Goal: Information Seeking & Learning: Learn about a topic

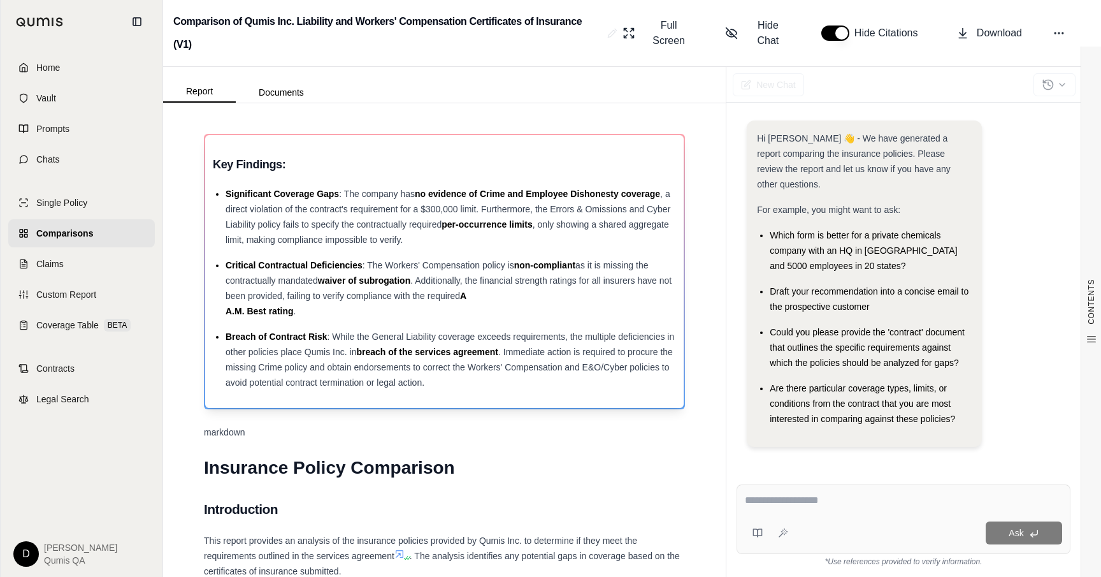
click at [366, 367] on span ". Immediate action is required to procure the missing Crime policy and obtain e…" at bounding box center [449, 367] width 447 height 41
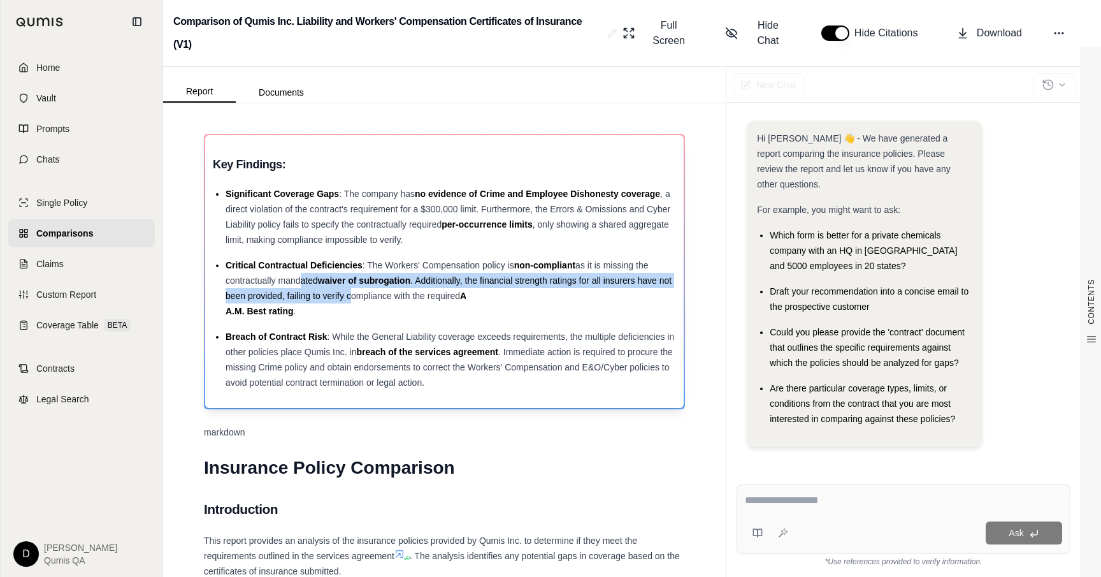
drag, startPoint x: 351, startPoint y: 299, endPoint x: 298, endPoint y: 279, distance: 57.3
click at [298, 279] on div "Critical Contractual Deficiencies : The Workers' Compensation policy is non-com…" at bounding box center [451, 288] width 451 height 61
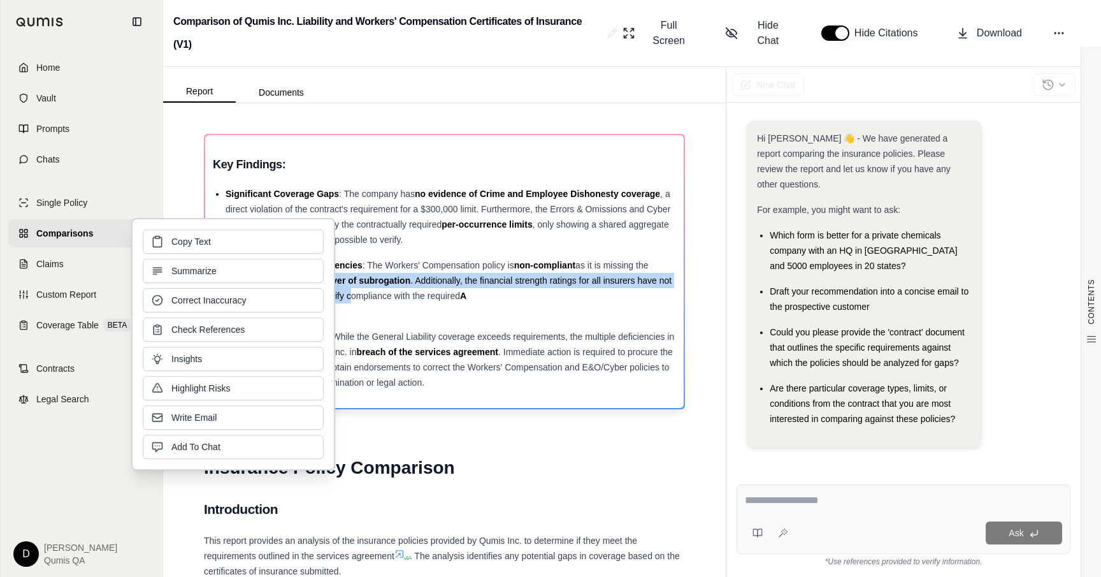
click at [406, 281] on span "waiver of subrogation" at bounding box center [364, 280] width 92 height 10
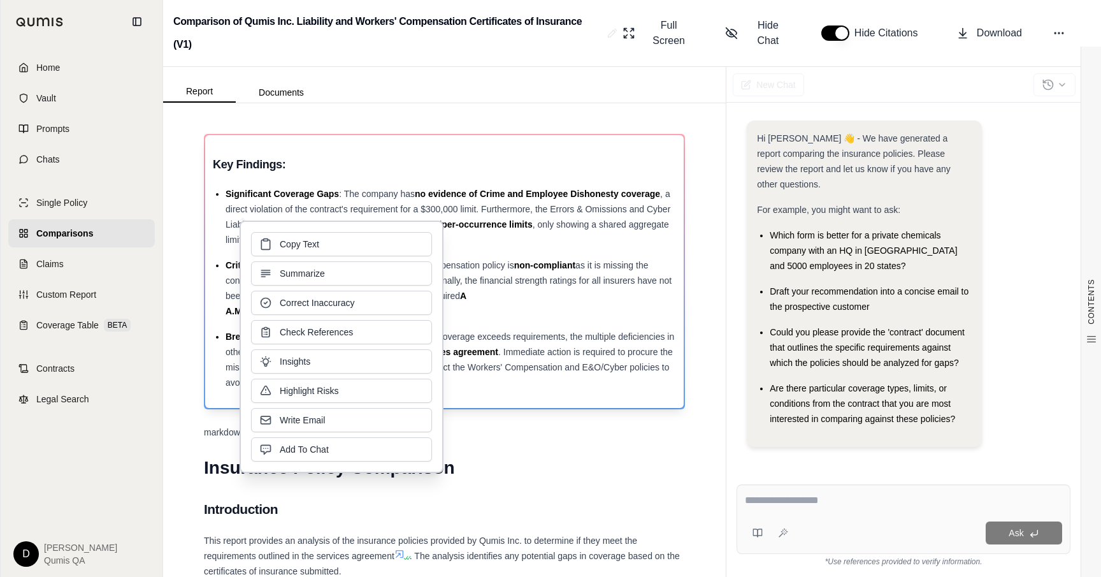
click at [467, 287] on div "Critical Contractual Deficiencies : The Workers' Compensation policy is non-com…" at bounding box center [451, 288] width 451 height 61
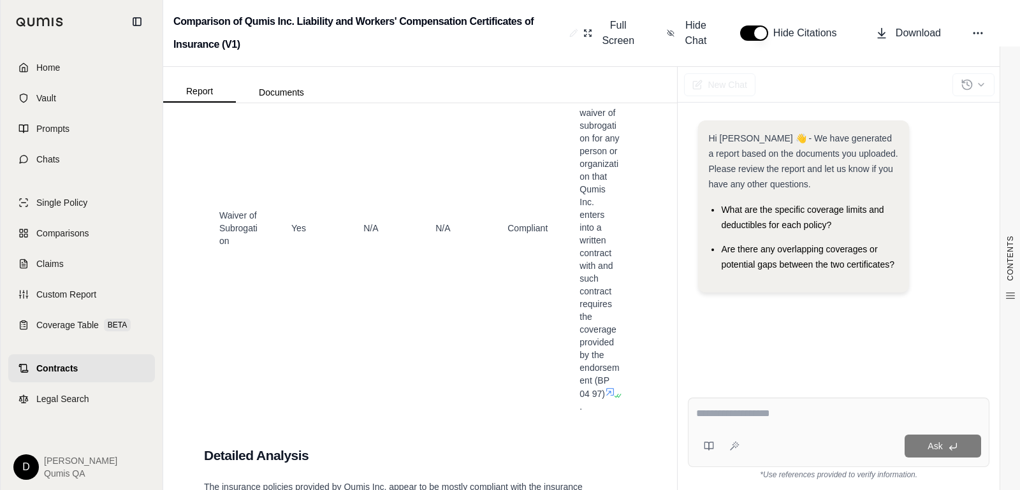
scroll to position [4729, 0]
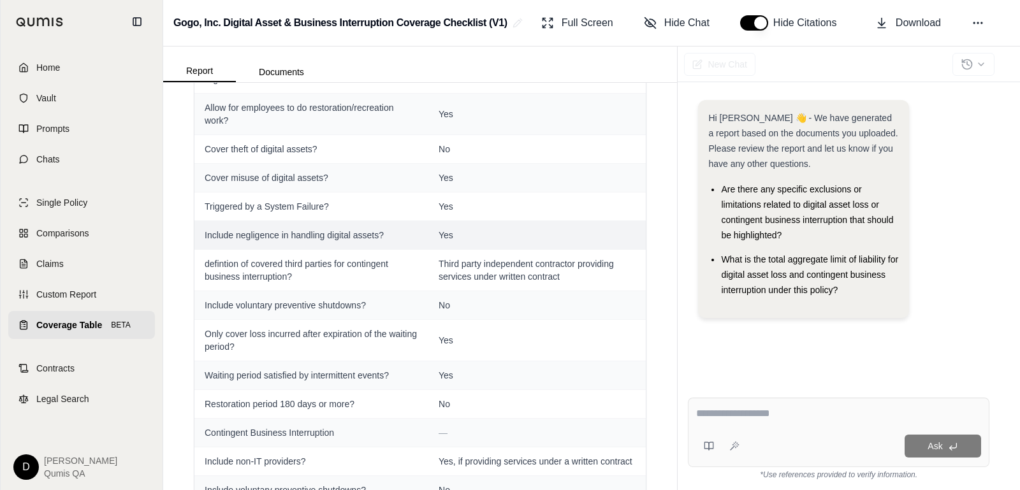
scroll to position [149, 0]
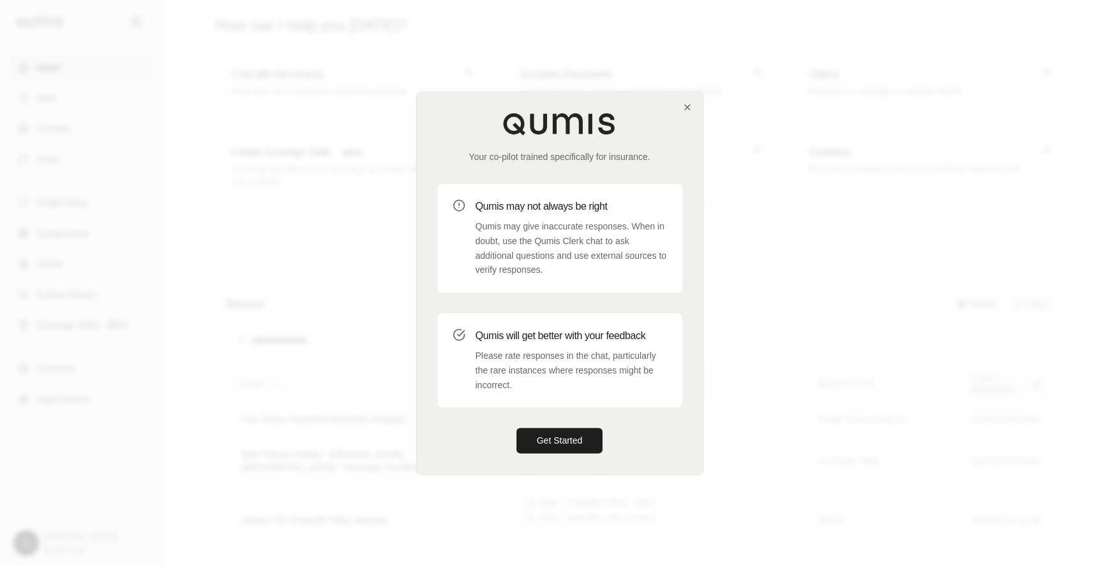
click at [862, 335] on div at bounding box center [559, 283] width 1119 height 566
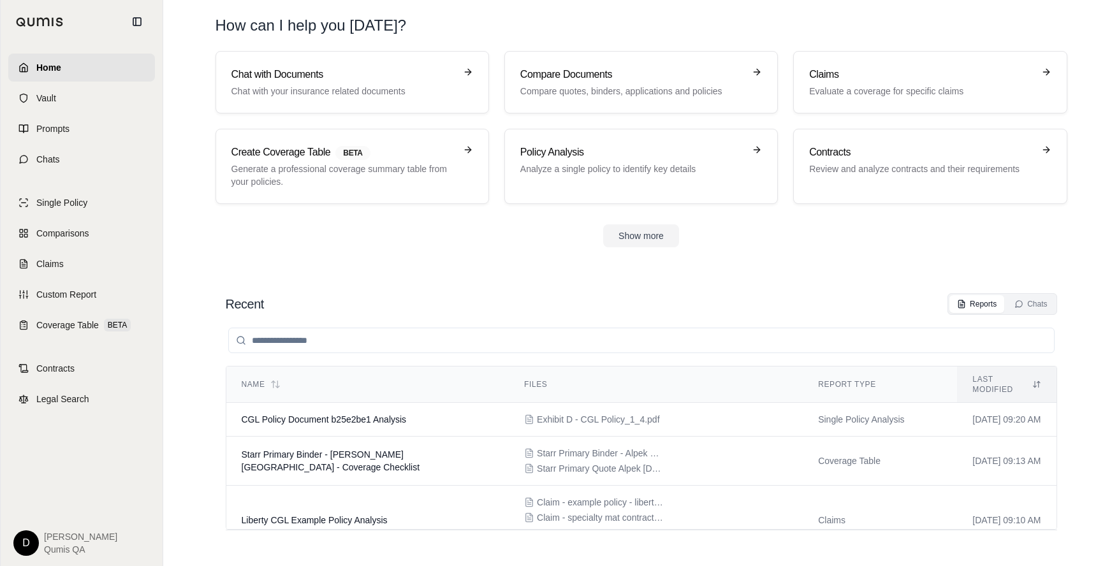
click at [553, 331] on input "search" at bounding box center [641, 340] width 826 height 25
click at [549, 286] on div "Recent Reports Chats Name Files Report Type Last modified CGL Policy Document b…" at bounding box center [641, 417] width 852 height 268
click at [296, 338] on input "search" at bounding box center [641, 340] width 826 height 25
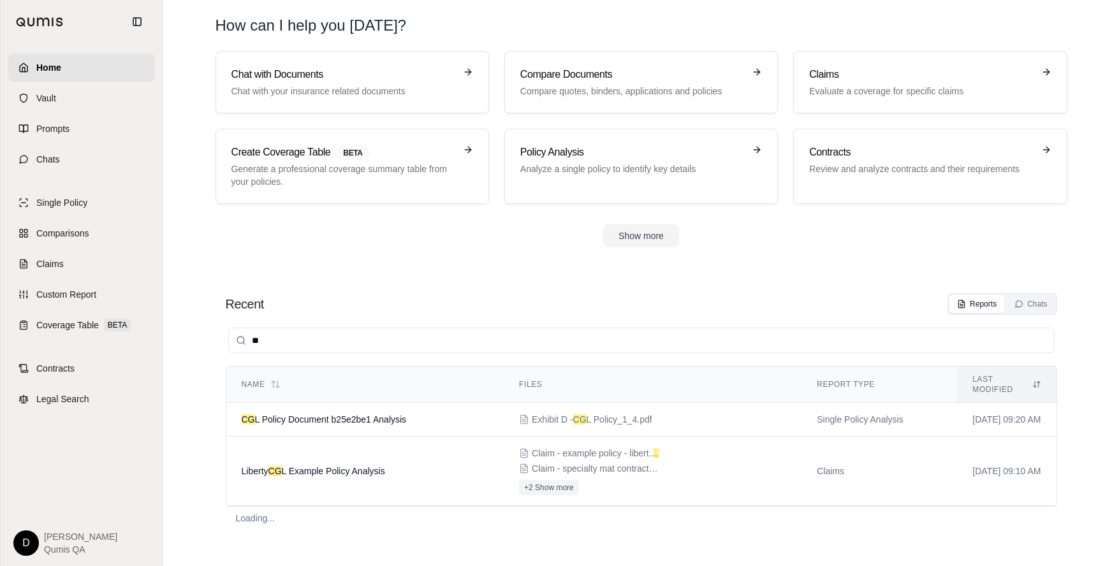
type input "*"
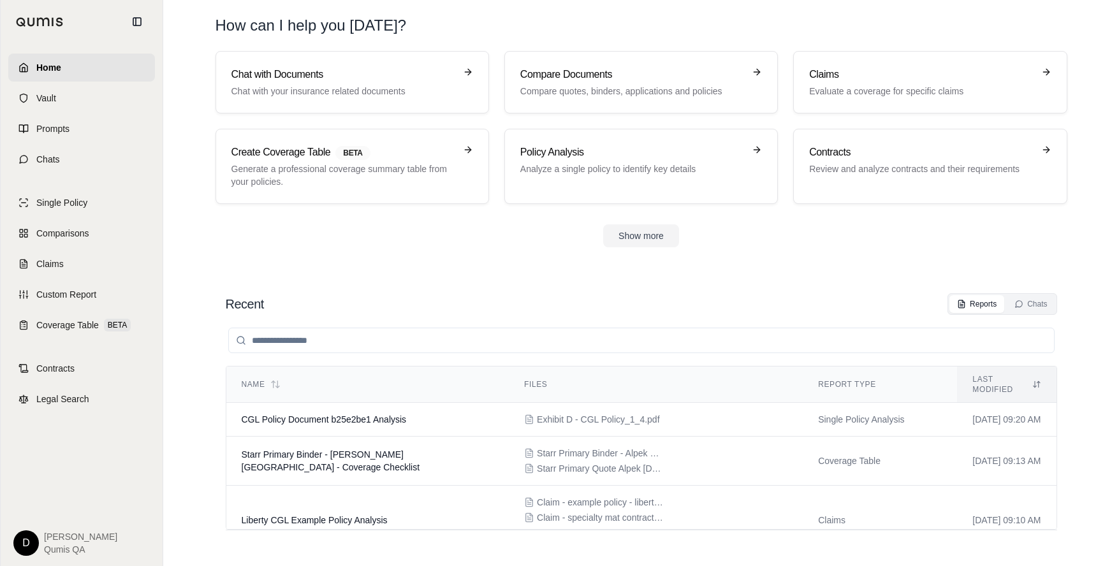
click at [595, 296] on div "Recent Reports Chats" at bounding box center [641, 304] width 831 height 22
click at [1019, 311] on button "Chats" at bounding box center [1030, 304] width 48 height 18
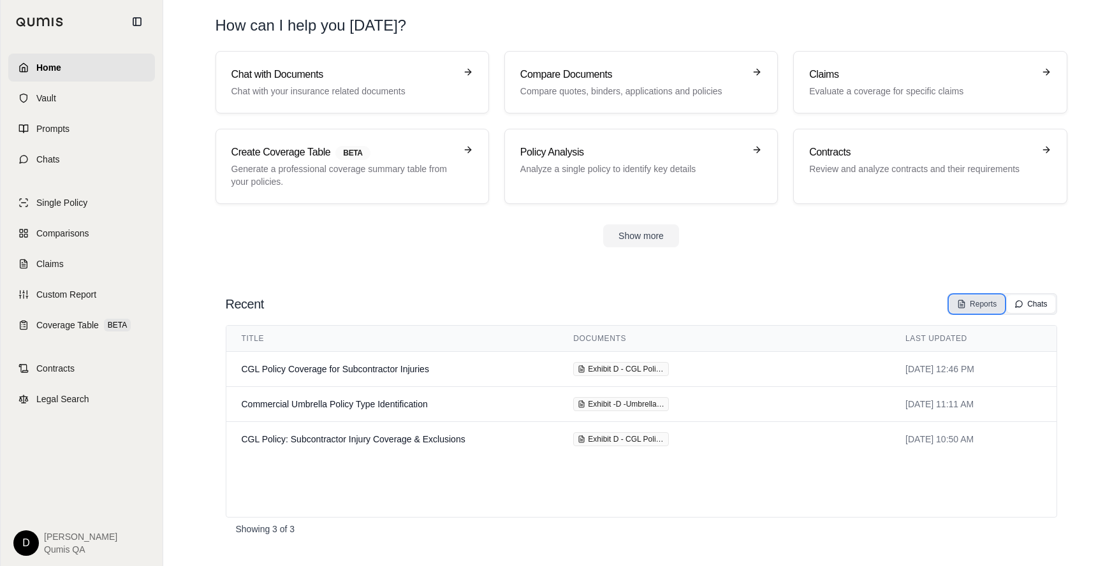
click at [965, 309] on button "Reports" at bounding box center [976, 304] width 55 height 18
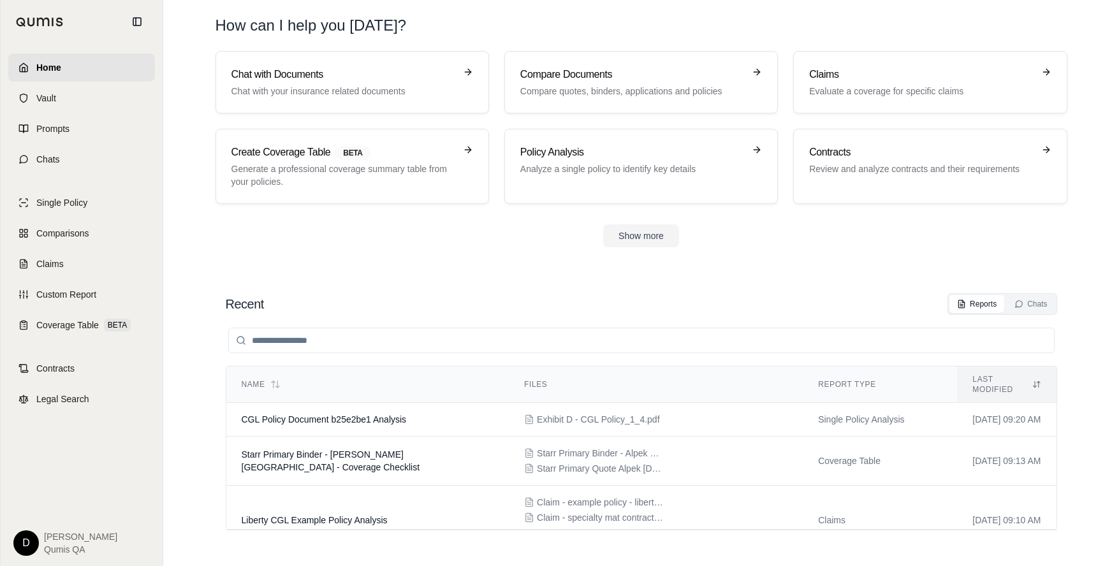
click at [351, 268] on section "Recent Reports Chats Name Files Report Type Last modified CGL Policy Document b…" at bounding box center [640, 417] width 945 height 298
click at [326, 272] on section "Recent Reports Chats Name Files Report Type Last modified CGL Policy Document b…" at bounding box center [640, 417] width 945 height 298
click at [60, 106] on link "Vault" at bounding box center [81, 98] width 147 height 28
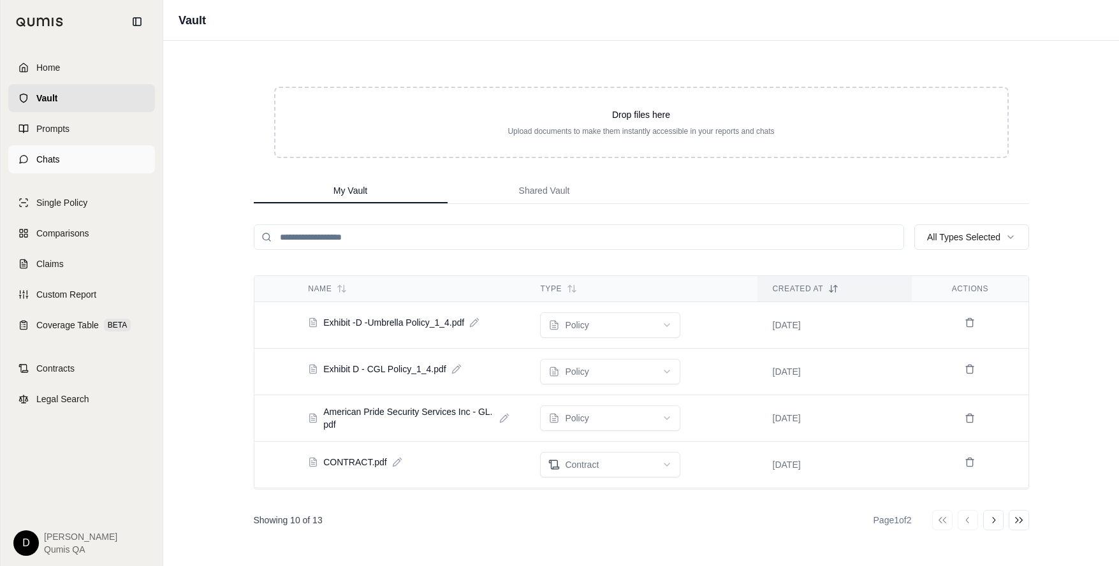
click at [98, 163] on link "Chats" at bounding box center [81, 159] width 147 height 28
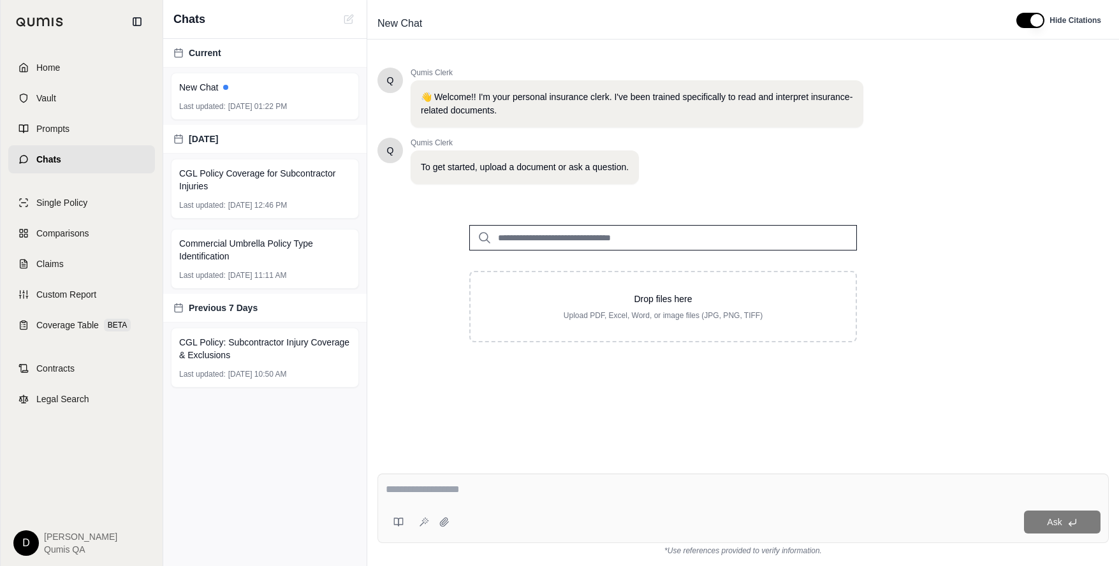
click at [556, 242] on input "search" at bounding box center [663, 237] width 388 height 25
click at [427, 490] on div at bounding box center [743, 492] width 715 height 20
click at [548, 236] on input "search" at bounding box center [663, 237] width 388 height 25
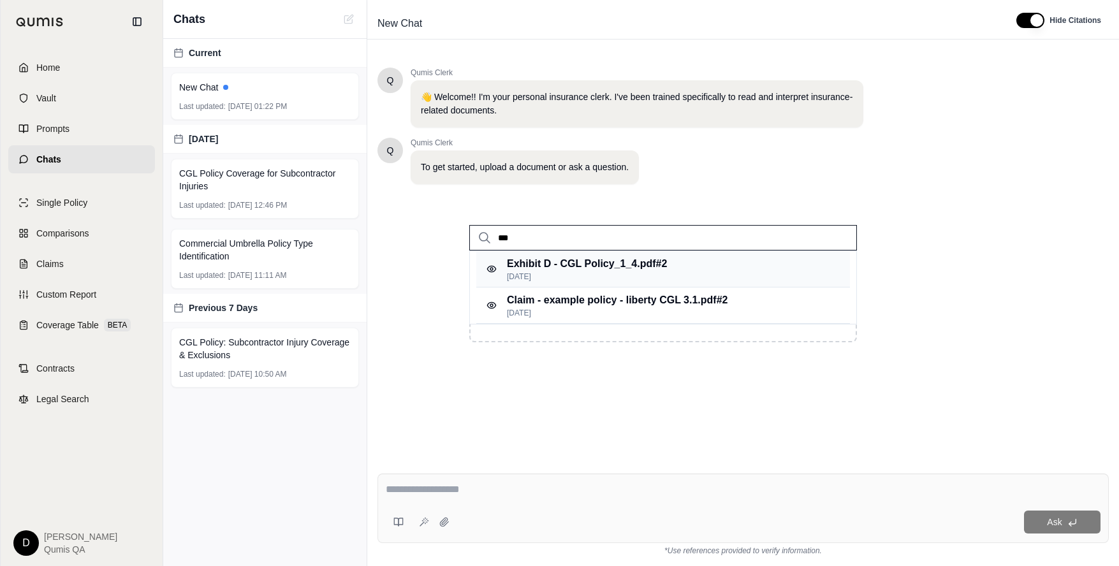
type input "***"
click at [557, 280] on p "Oct 1, 2025" at bounding box center [587, 277] width 160 height 10
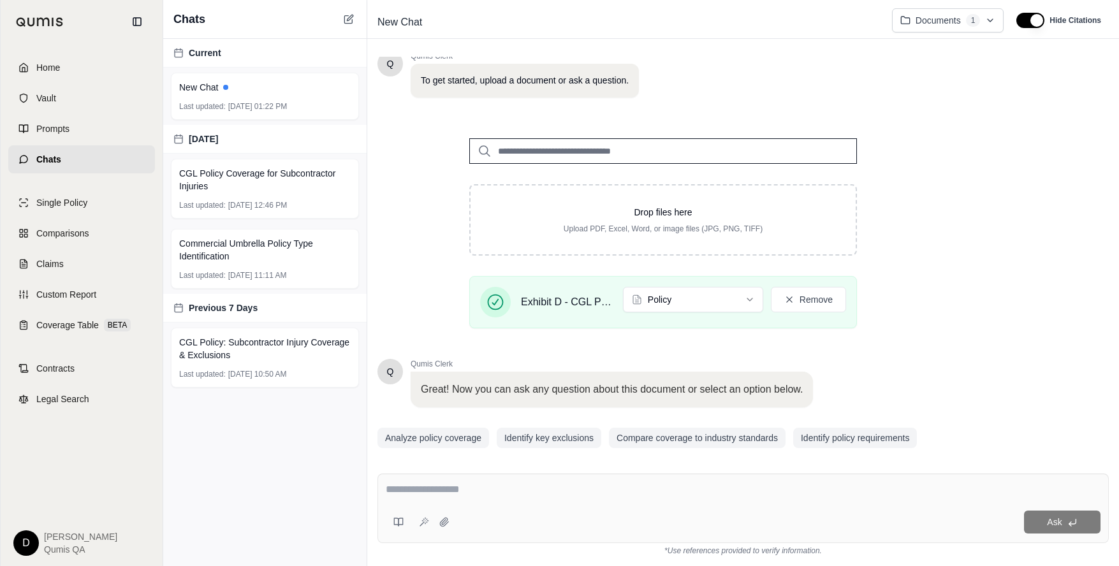
scroll to position [124, 0]
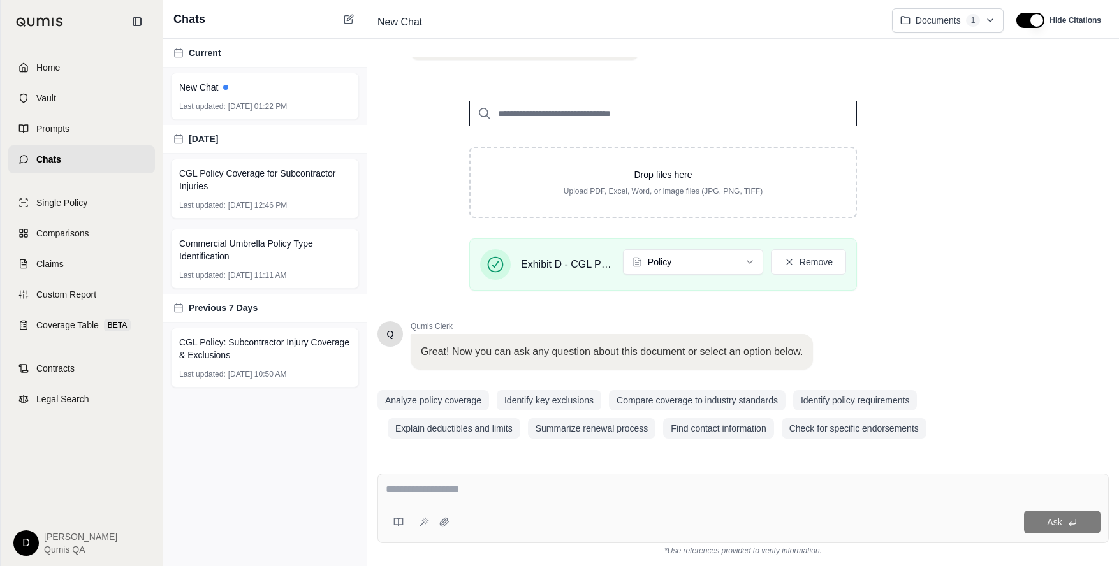
click at [495, 489] on textarea at bounding box center [743, 489] width 715 height 15
click at [497, 490] on textarea at bounding box center [743, 489] width 715 height 15
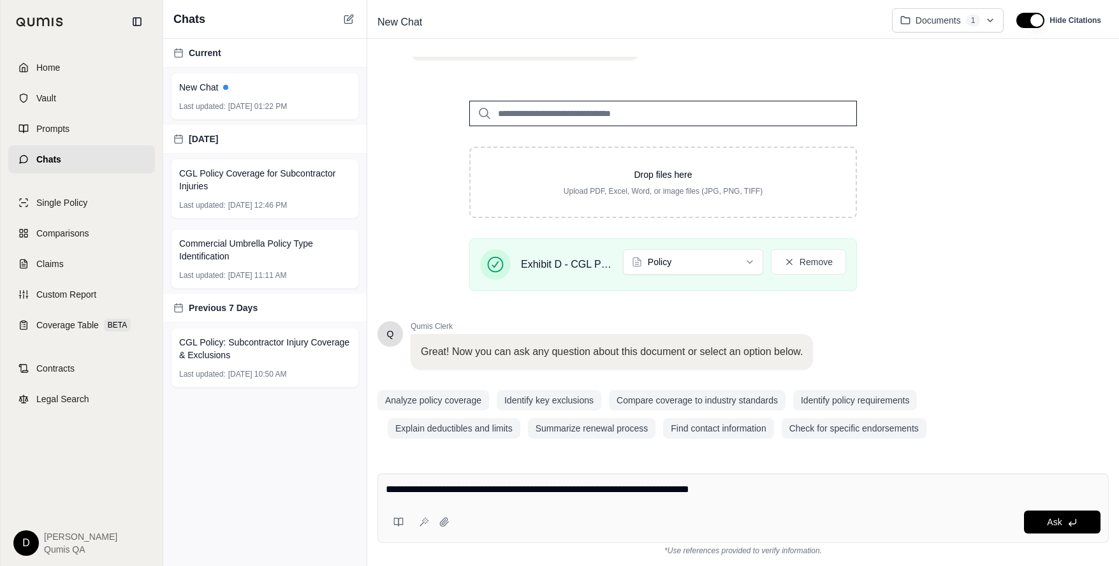
type textarea "**********"
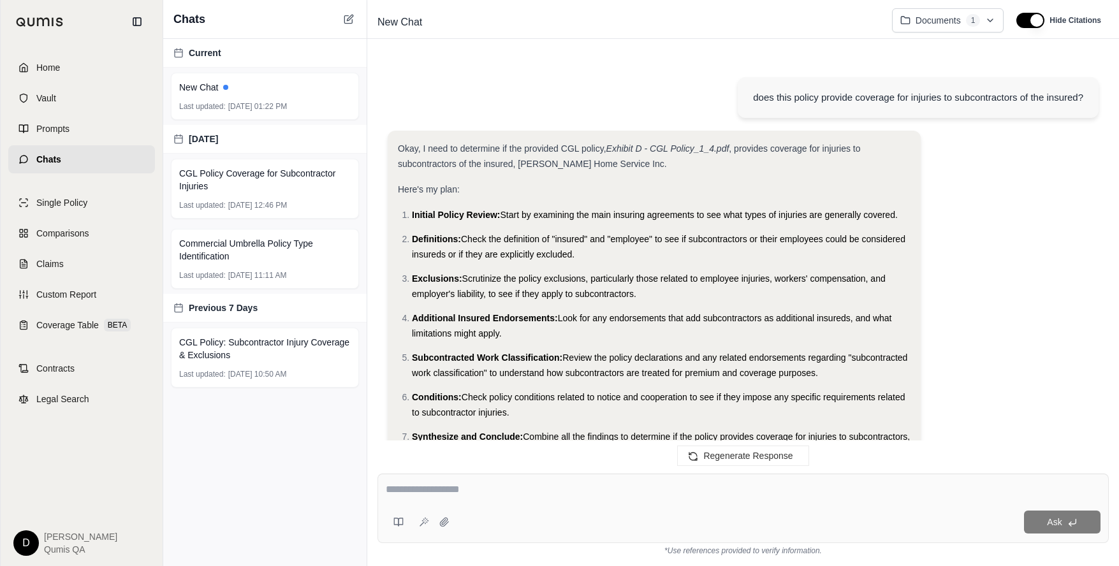
scroll to position [1599, 0]
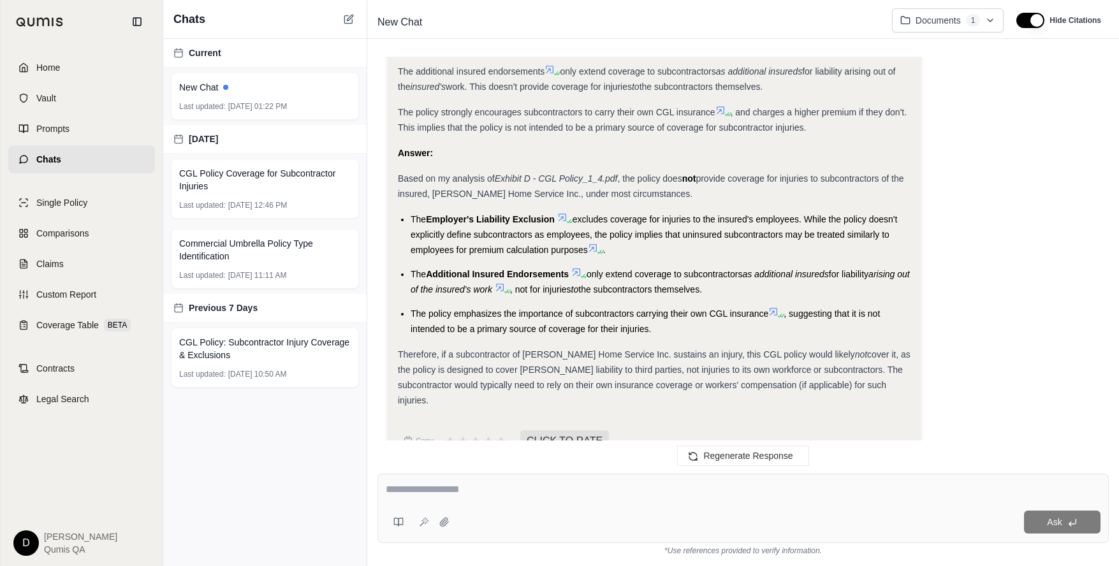
click at [634, 347] on div "Therefore, if a subcontractor of Fegely Home Service Inc. sustains an injury, t…" at bounding box center [654, 377] width 512 height 61
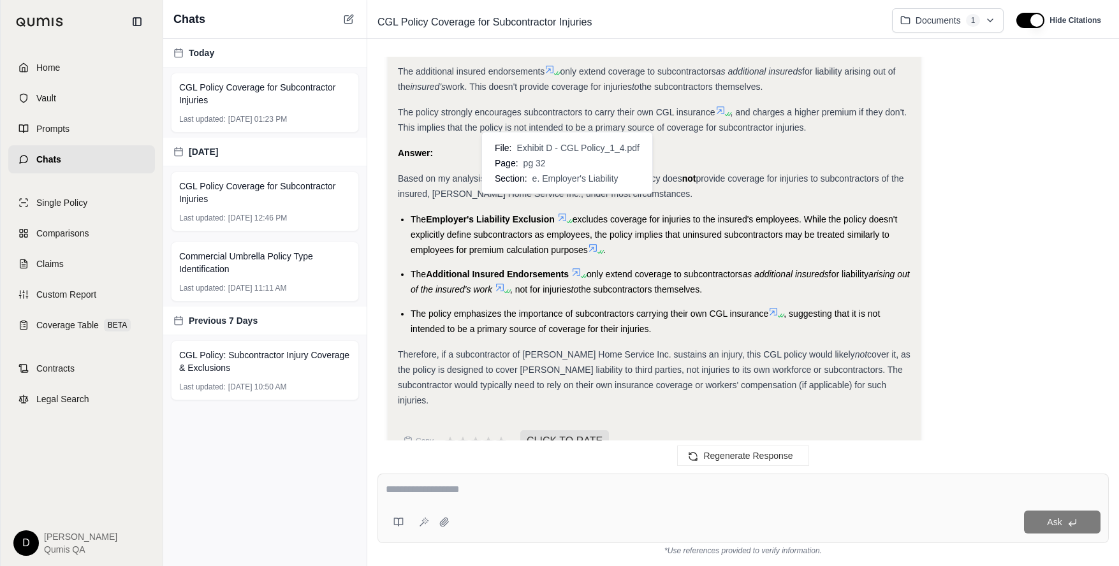
click at [565, 212] on icon at bounding box center [562, 217] width 10 height 10
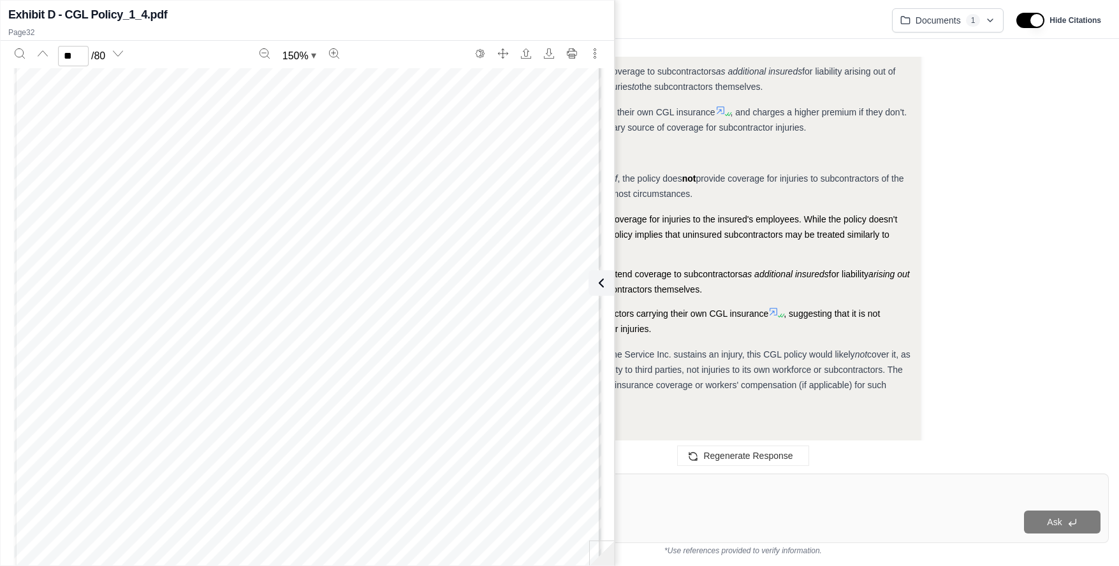
scroll to position [23576, 0]
type input "**"
click at [602, 288] on icon at bounding box center [598, 282] width 15 height 15
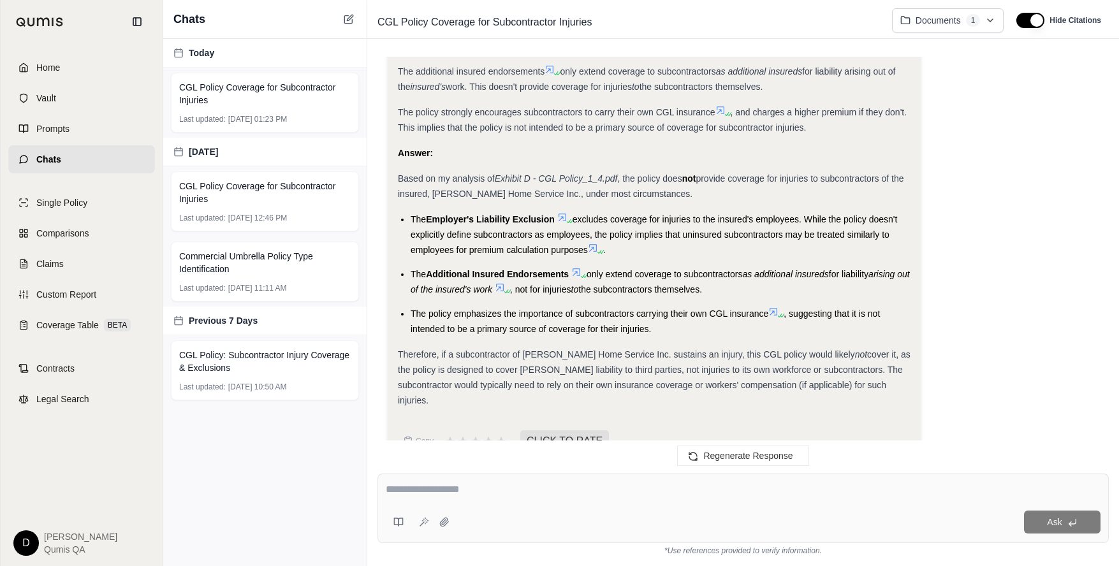
click at [668, 284] on span "the subcontractors themselves." at bounding box center [640, 289] width 124 height 10
click at [441, 481] on div "Ask" at bounding box center [742, 508] width 731 height 69
click at [396, 490] on icon at bounding box center [398, 522] width 10 height 10
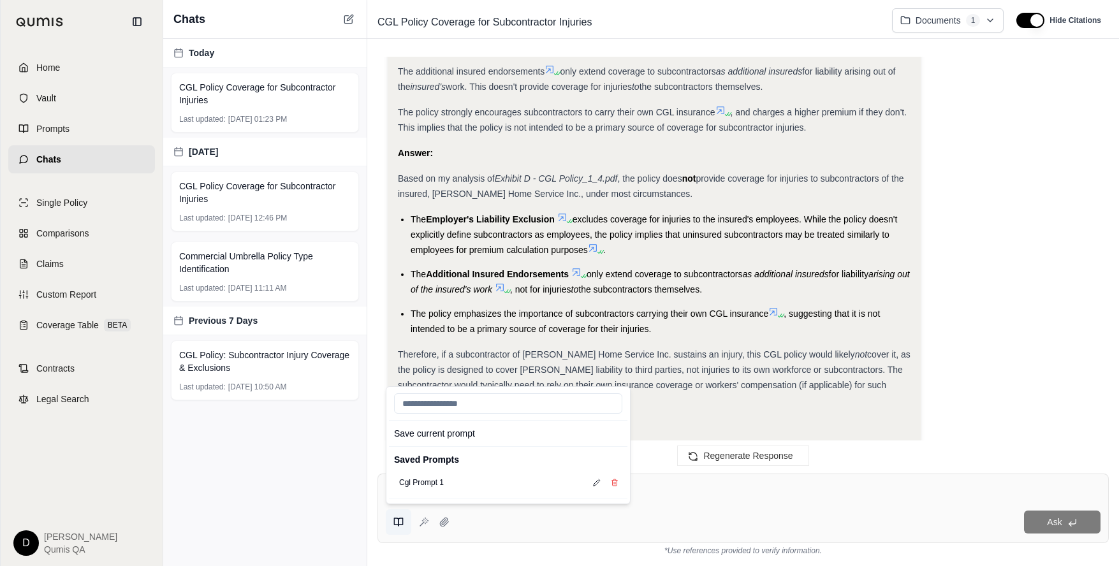
click at [393, 490] on icon at bounding box center [398, 522] width 10 height 10
click at [495, 269] on span "Additional Insured Endorsements" at bounding box center [497, 274] width 143 height 10
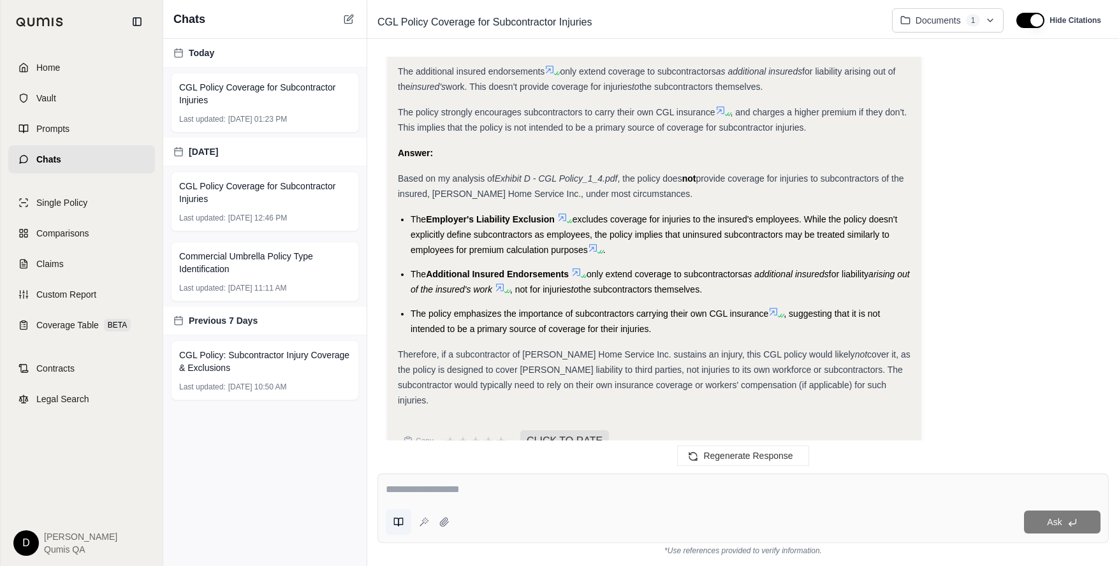
click at [402, 490] on icon at bounding box center [398, 522] width 10 height 10
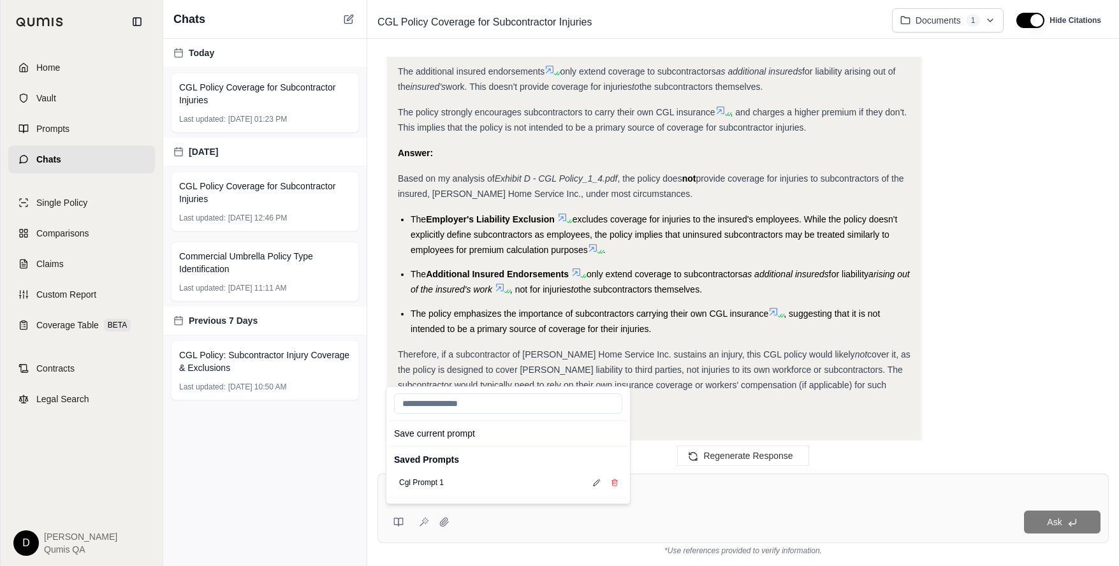
click at [690, 490] on div "Save current prompt Saved Prompts Cgl Prompt 1 Ask" at bounding box center [742, 508] width 731 height 69
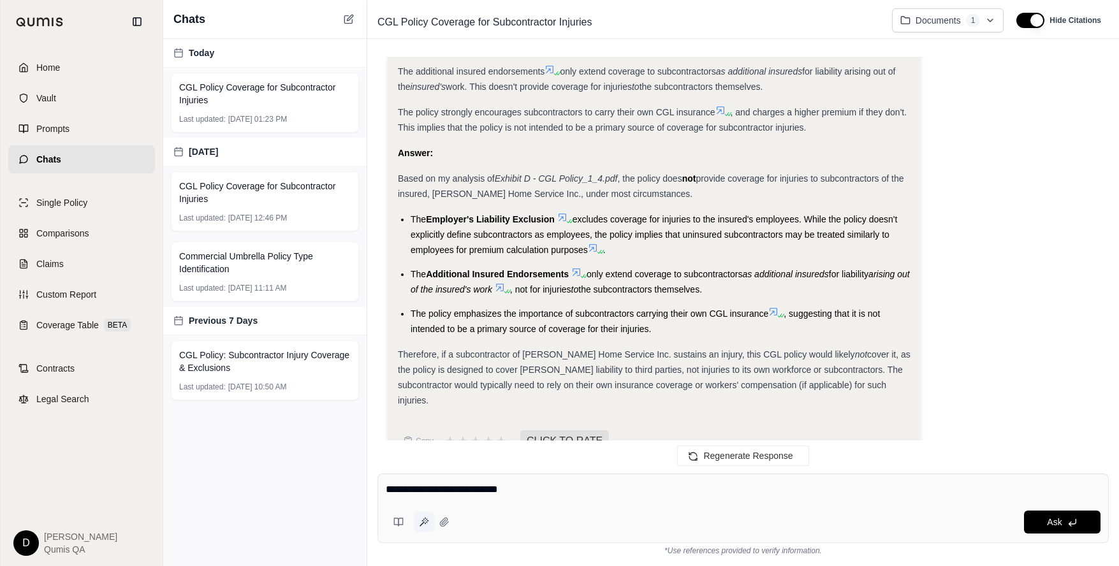
type textarea "**********"
click at [425, 490] on icon at bounding box center [424, 522] width 10 height 10
click at [451, 490] on textarea "**********" at bounding box center [743, 489] width 715 height 15
click at [659, 360] on div "Therefore, if a subcontractor of Fegely Home Service Inc. sustains an injury, t…" at bounding box center [654, 377] width 512 height 61
click at [72, 238] on span "Comparisons" at bounding box center [62, 233] width 52 height 13
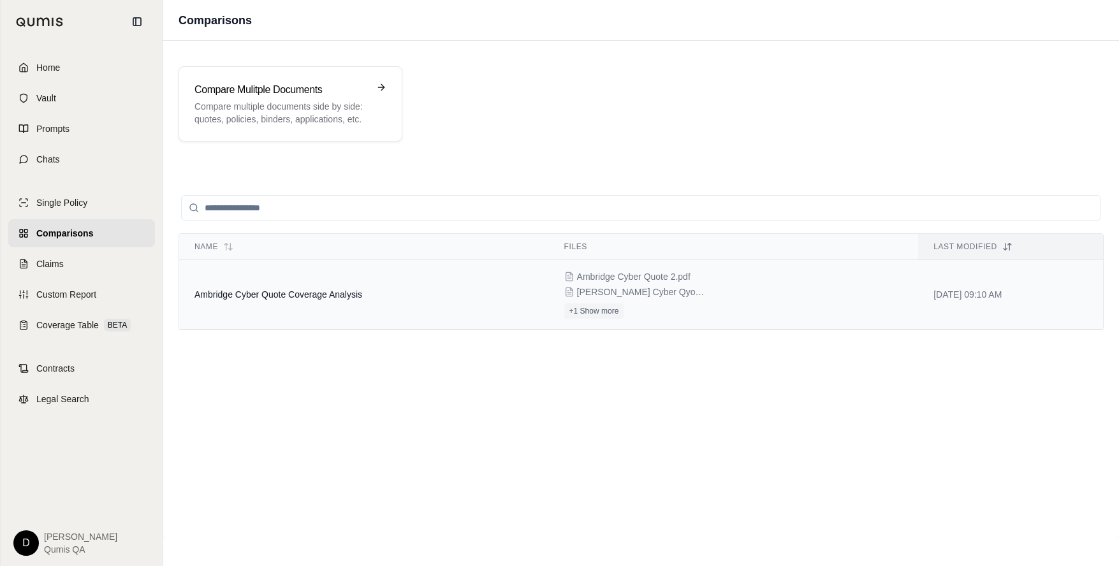
click at [360, 291] on span "Ambridge Cyber Quote Coverage Analysis" at bounding box center [278, 294] width 168 height 10
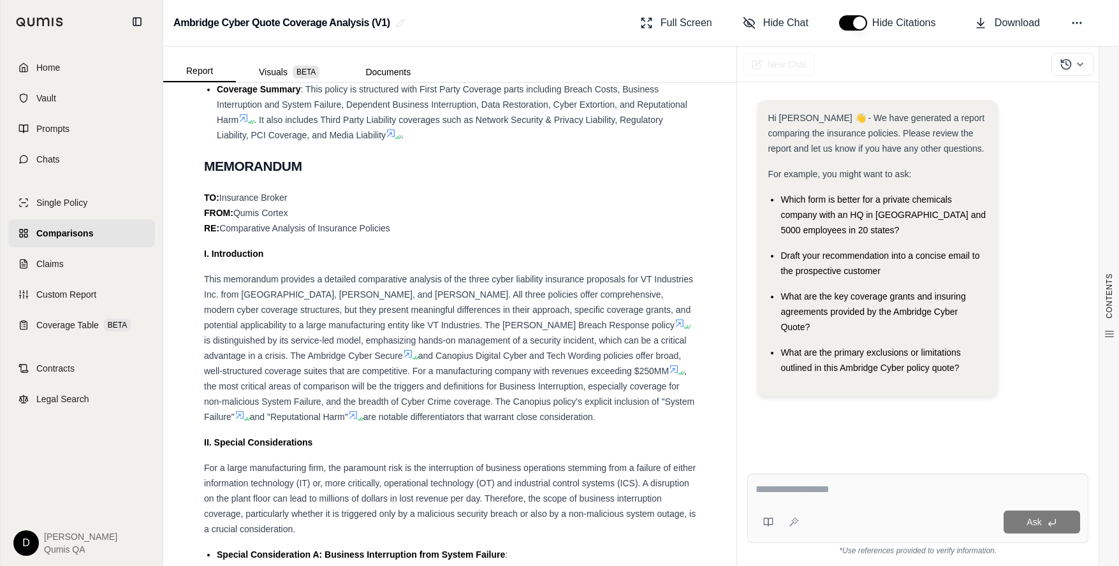
scroll to position [1106, 0]
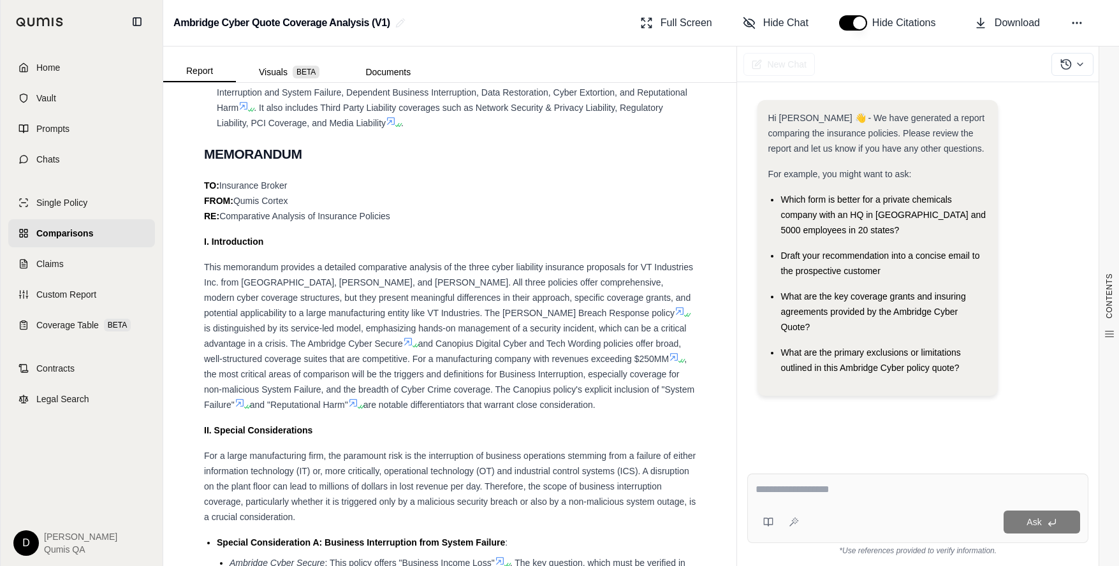
click at [586, 359] on span ", the most critical areas of comparison will be the triggers and definitions fo…" at bounding box center [449, 382] width 490 height 56
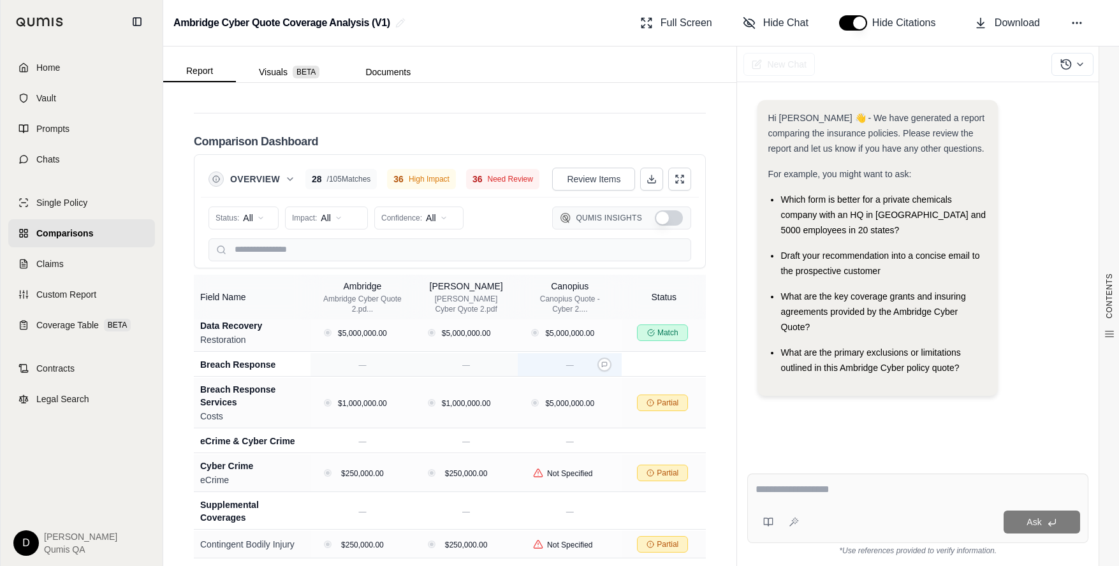
scroll to position [986, 0]
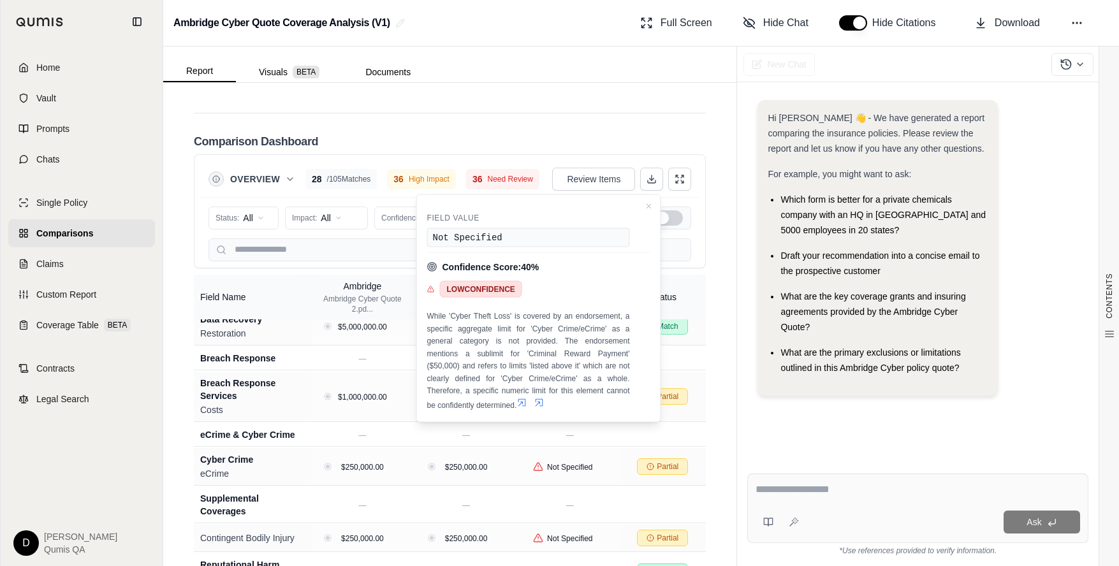
click at [523, 403] on icon at bounding box center [521, 402] width 10 height 10
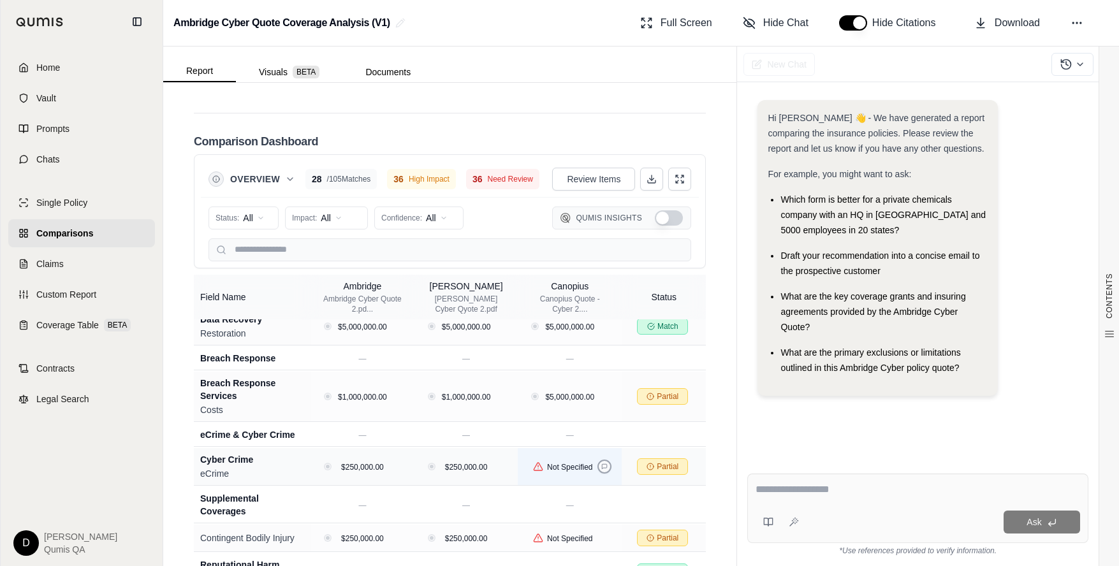
click at [600, 460] on button at bounding box center [604, 467] width 14 height 14
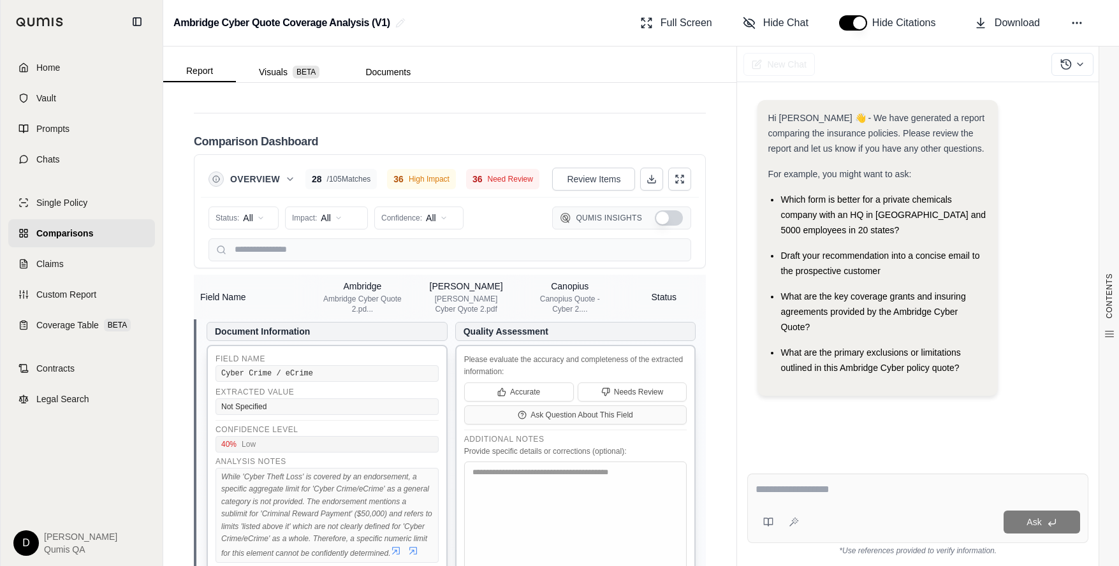
scroll to position [1178, 0]
click at [548, 410] on span "Ask Question About This Field" at bounding box center [581, 415] width 103 height 10
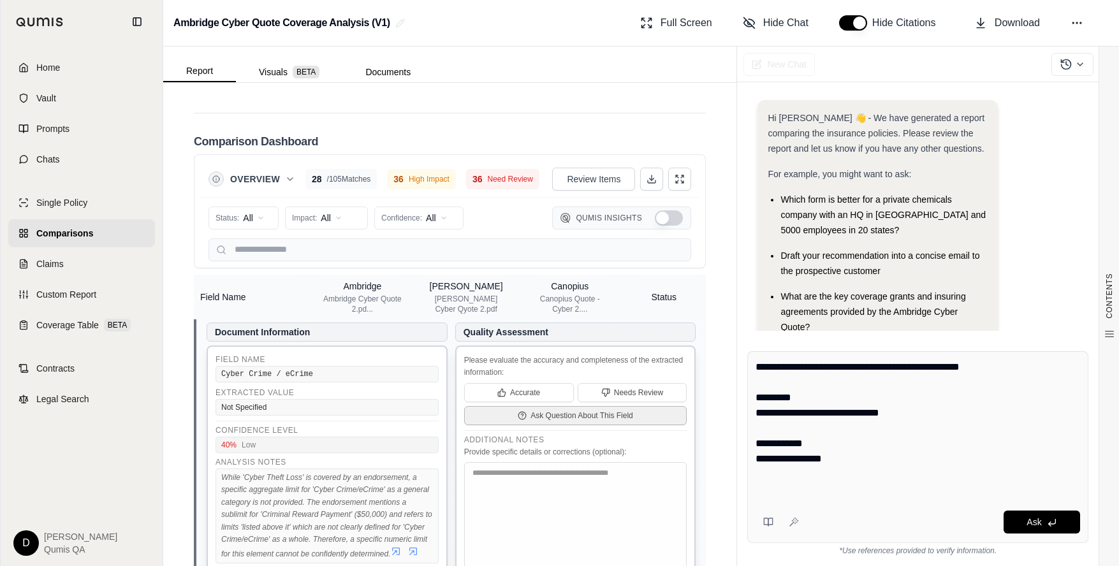
scroll to position [85, 0]
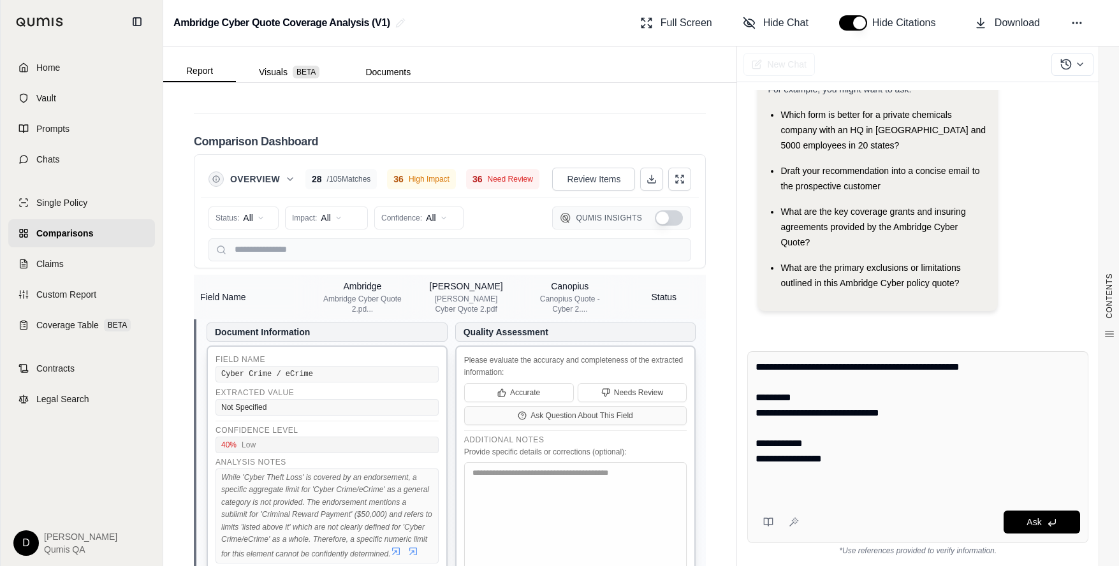
click at [871, 447] on textarea "**********" at bounding box center [917, 428] width 324 height 138
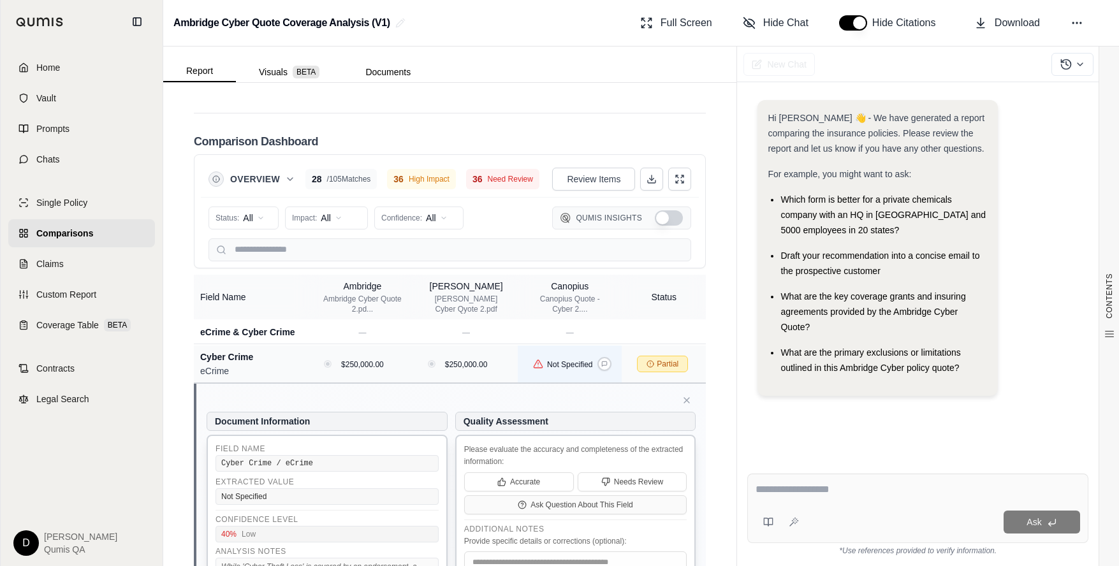
scroll to position [1087, 0]
click at [603, 362] on icon at bounding box center [604, 365] width 6 height 6
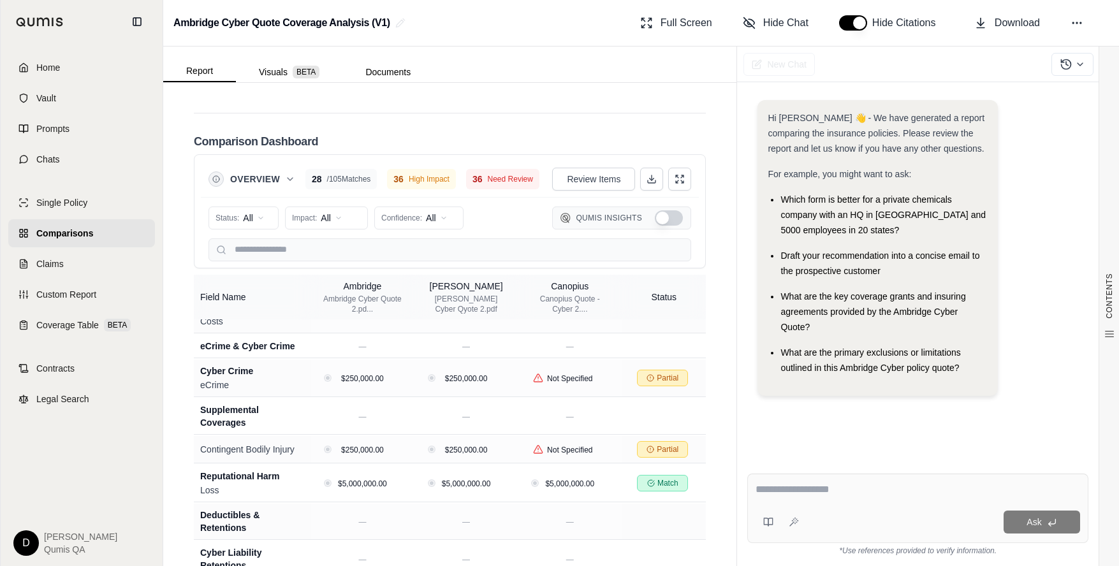
scroll to position [1073, 0]
click at [289, 178] on icon at bounding box center [289, 179] width 5 height 3
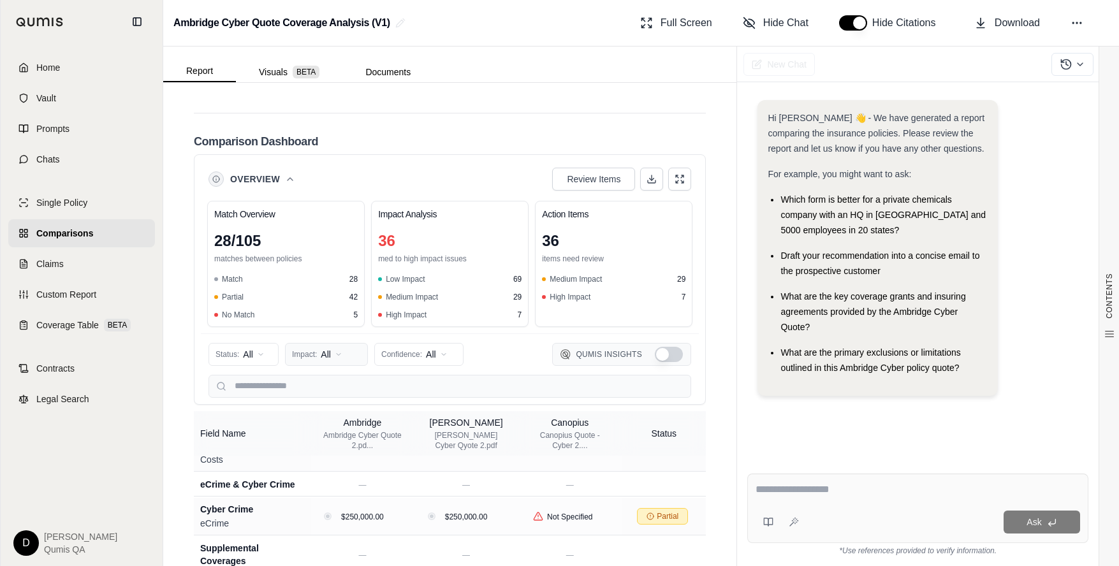
click at [337, 320] on html "Home Vault Prompts Chats Single Policy Comparisons Claims Custom Report Coverag…" at bounding box center [559, 283] width 1119 height 566
click at [263, 326] on html "Home Vault Prompts Chats Single Policy Comparisons Claims Custom Report Coverag…" at bounding box center [559, 283] width 1119 height 566
click at [244, 412] on span "Mismatch" at bounding box center [242, 412] width 51 height 13
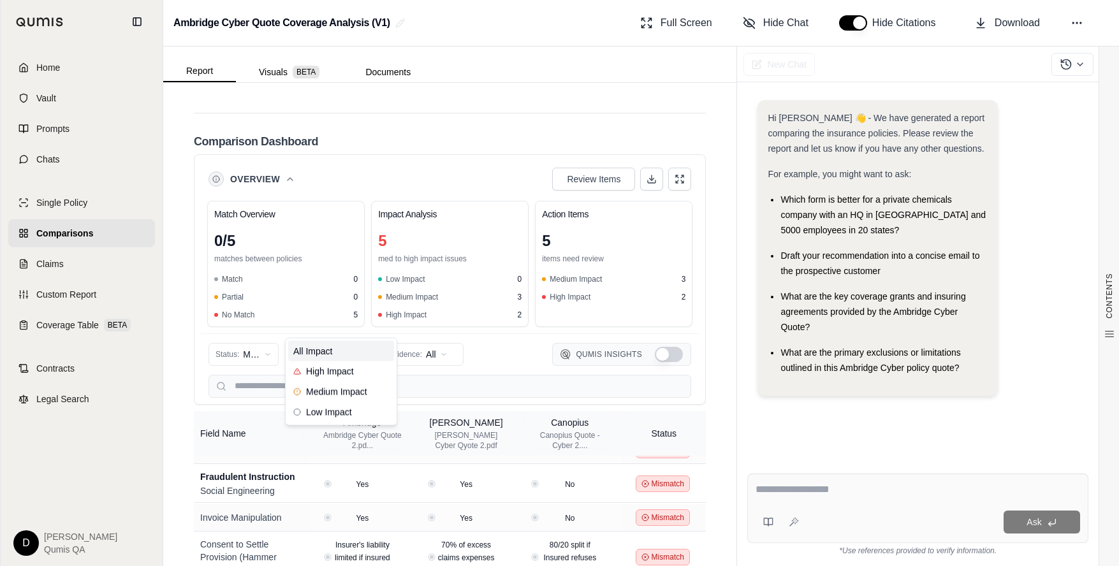
click at [304, 323] on html "Home Vault Prompts Chats Single Policy Comparisons Claims Custom Report Coverag…" at bounding box center [559, 283] width 1119 height 566
click at [318, 394] on span "Medium Impact" at bounding box center [330, 392] width 74 height 13
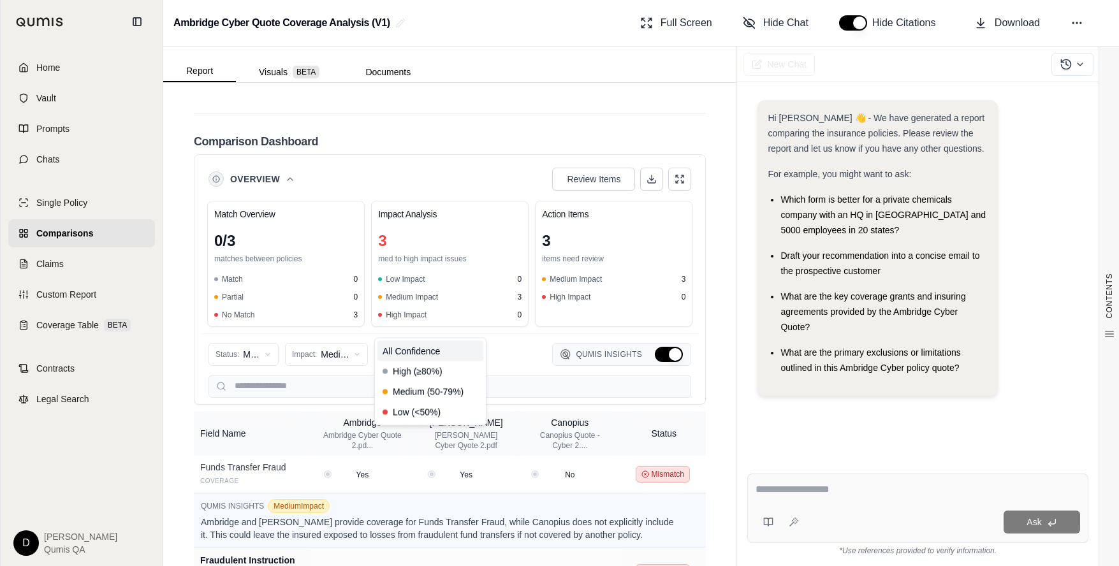
click at [417, 328] on html "Home Vault Prompts Chats Single Policy Comparisons Claims Custom Report Coverag…" at bounding box center [559, 283] width 1119 height 566
click at [412, 396] on span "Medium (50-79%)" at bounding box center [422, 392] width 81 height 13
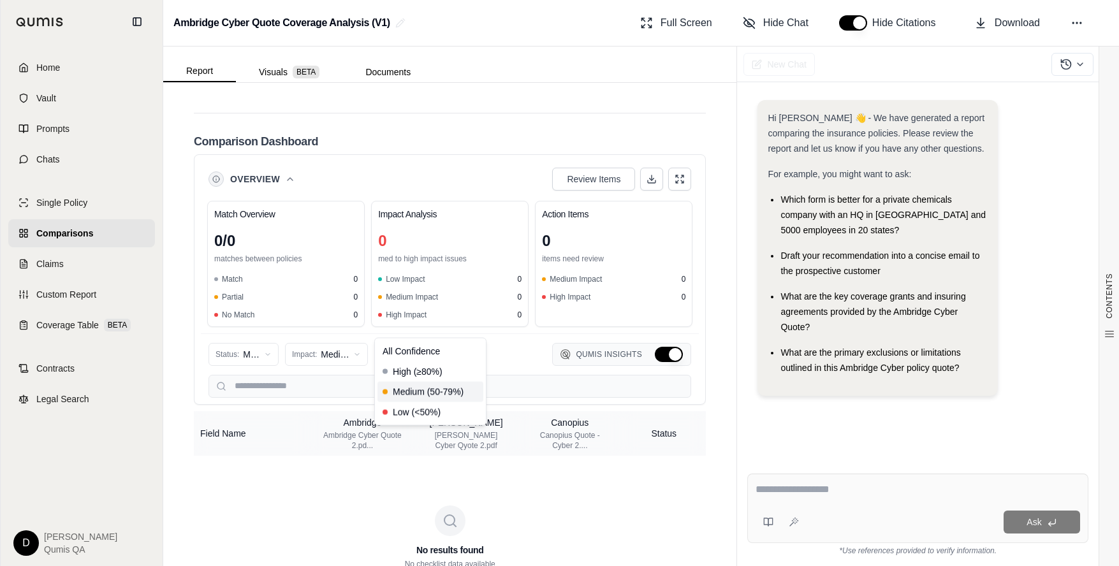
click at [415, 327] on html "Home Vault Prompts Chats Single Policy Comparisons Claims Custom Report Coverag…" at bounding box center [559, 283] width 1119 height 566
click at [409, 377] on span "High (≥80%)" at bounding box center [412, 371] width 60 height 13
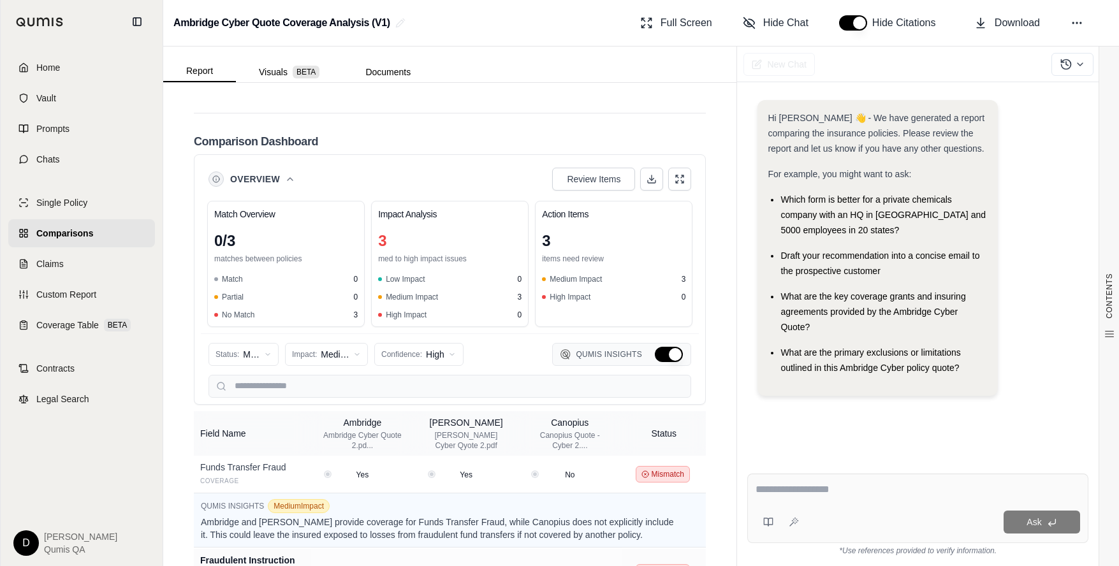
click at [288, 174] on icon at bounding box center [290, 179] width 10 height 10
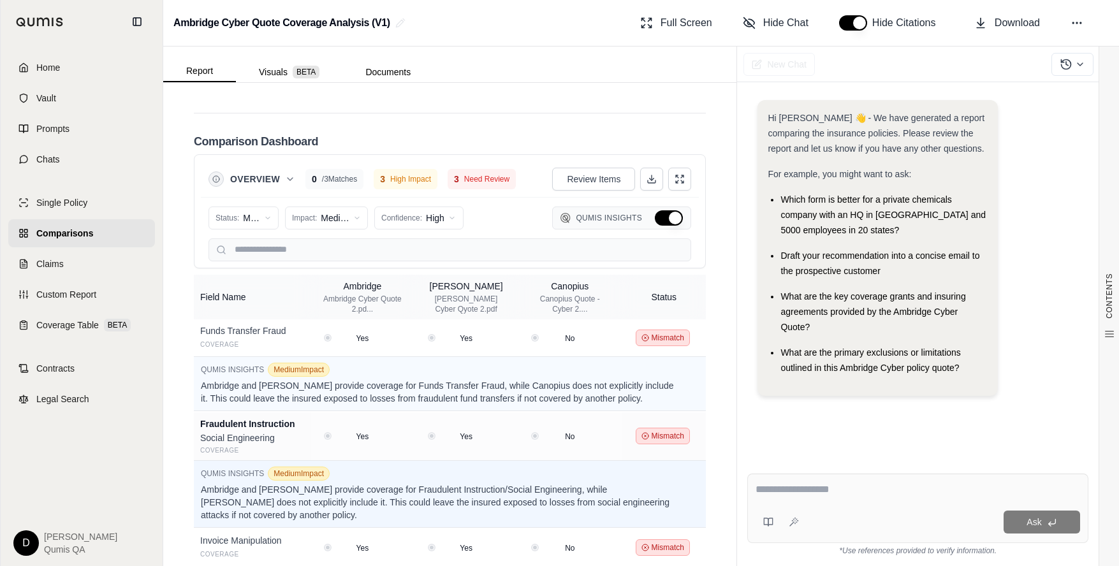
click at [674, 207] on div "Qumis Insights" at bounding box center [621, 218] width 139 height 23
click at [667, 210] on button "Hide Qumis Insights" at bounding box center [669, 217] width 28 height 15
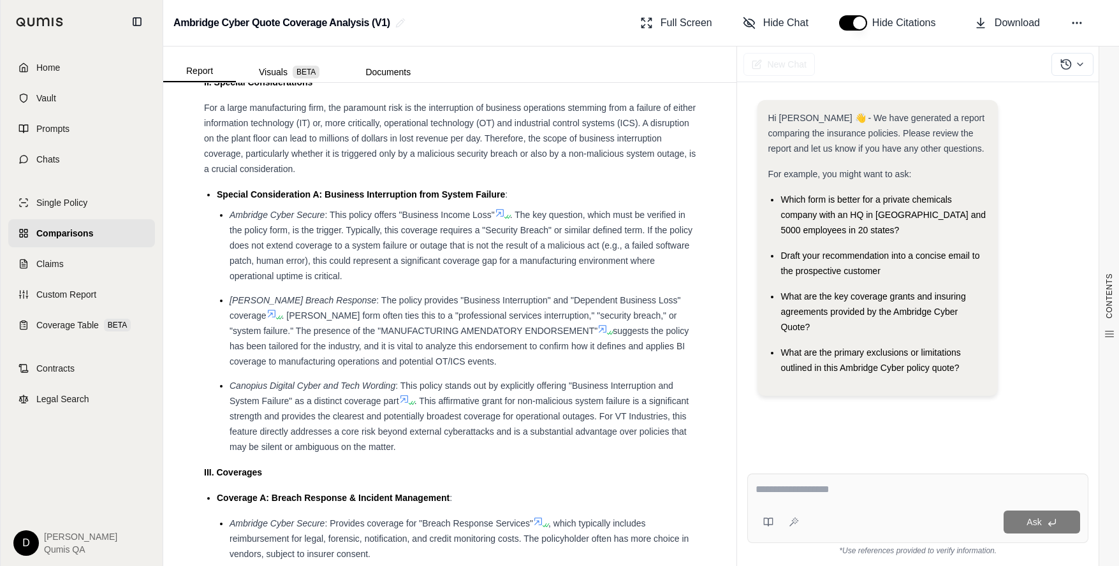
scroll to position [1196, 0]
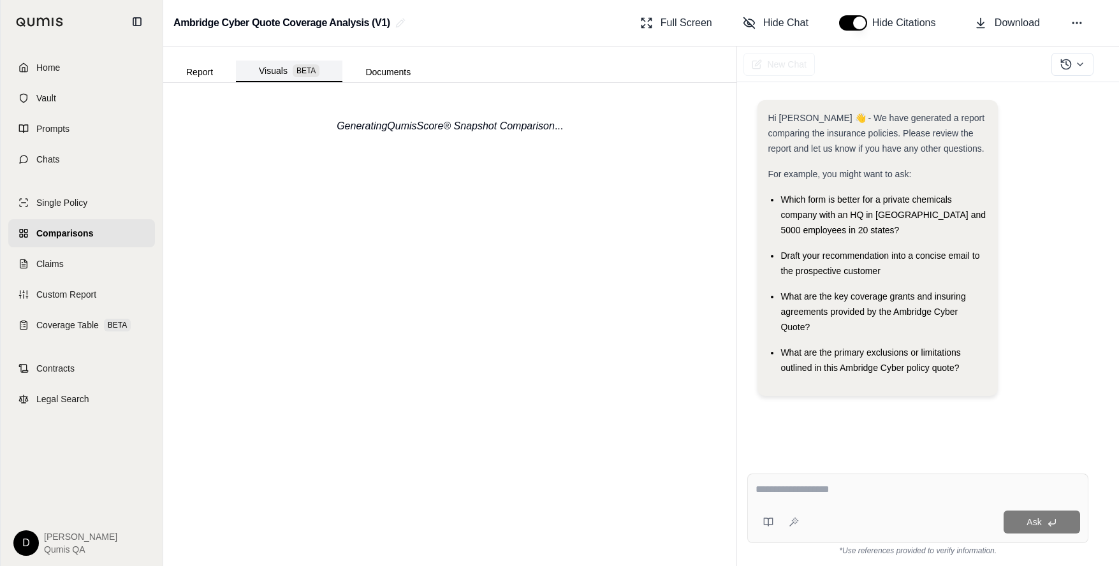
click at [291, 66] on button "Visuals BETA" at bounding box center [289, 72] width 106 height 22
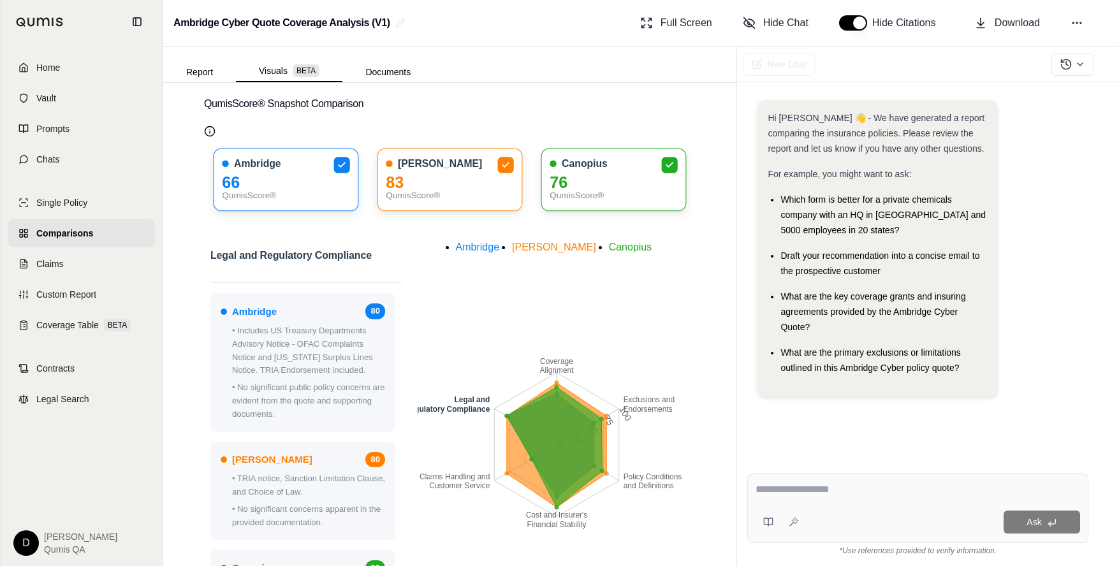
scroll to position [0, 0]
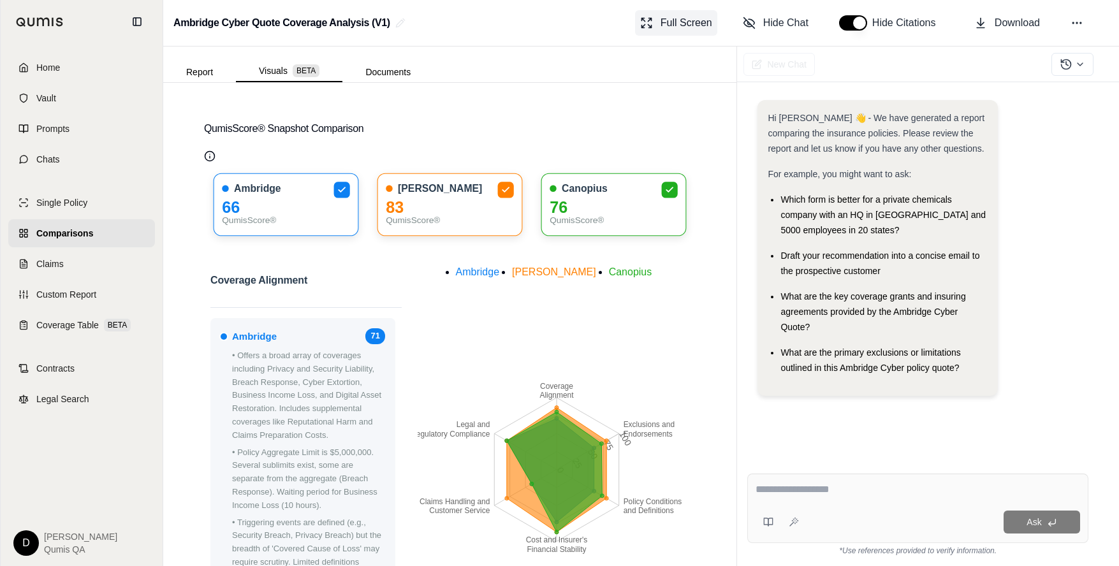
click at [661, 20] on span "Full Screen" at bounding box center [686, 22] width 52 height 15
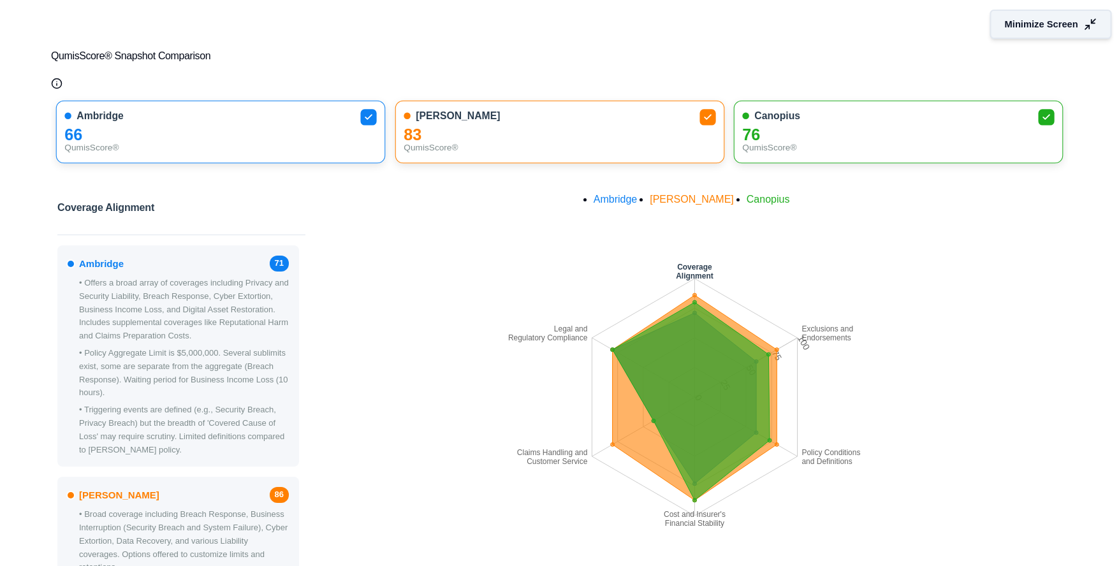
click at [1010, 32] on button "Minimize Screen" at bounding box center [1051, 24] width 122 height 29
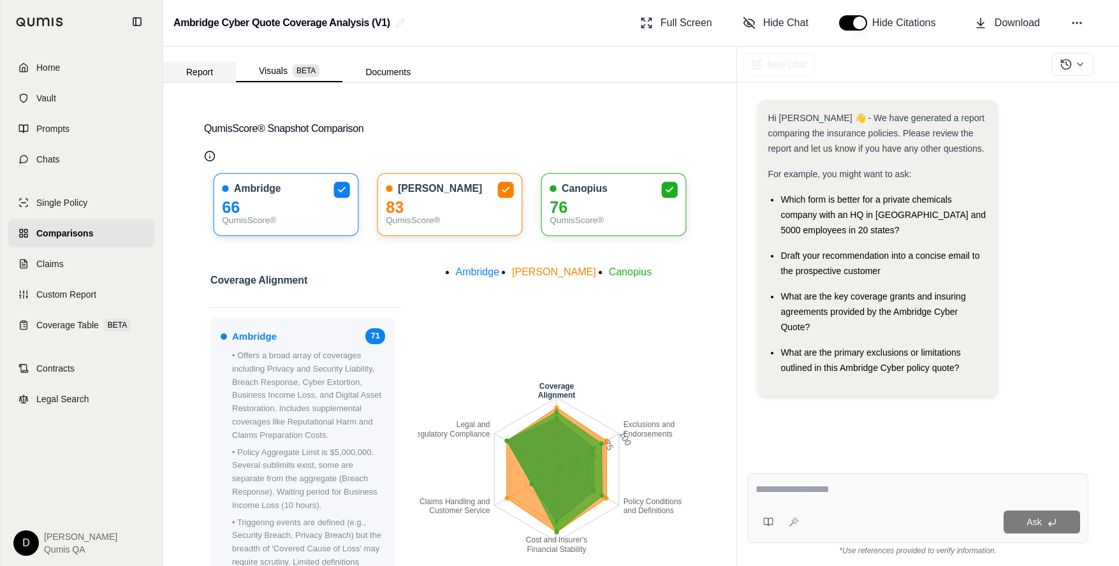
click at [207, 64] on button "Report" at bounding box center [199, 72] width 73 height 20
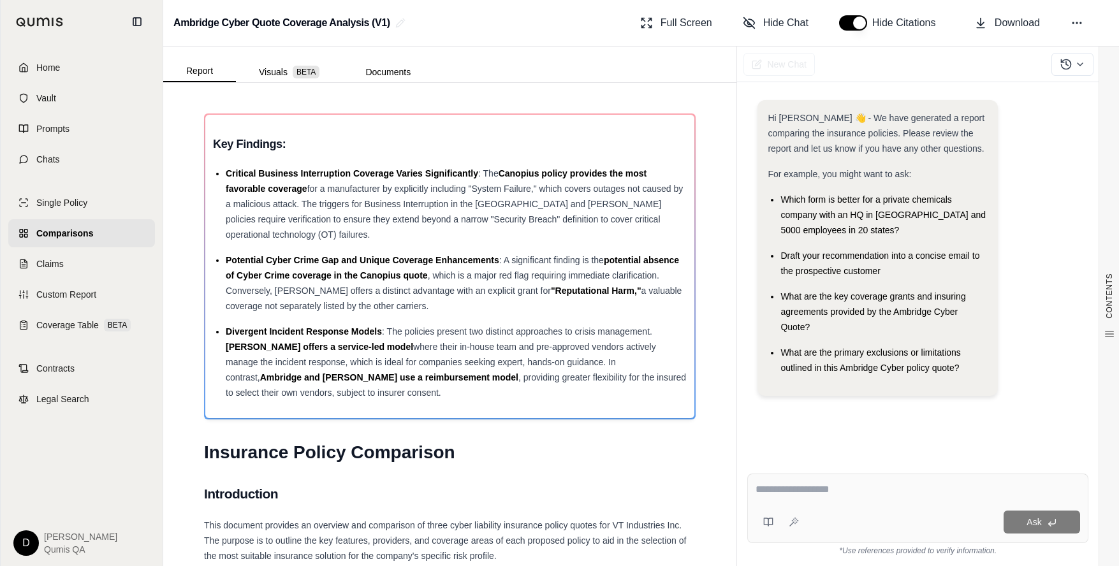
click at [777, 490] on textarea at bounding box center [917, 489] width 324 height 15
type textarea "**********"
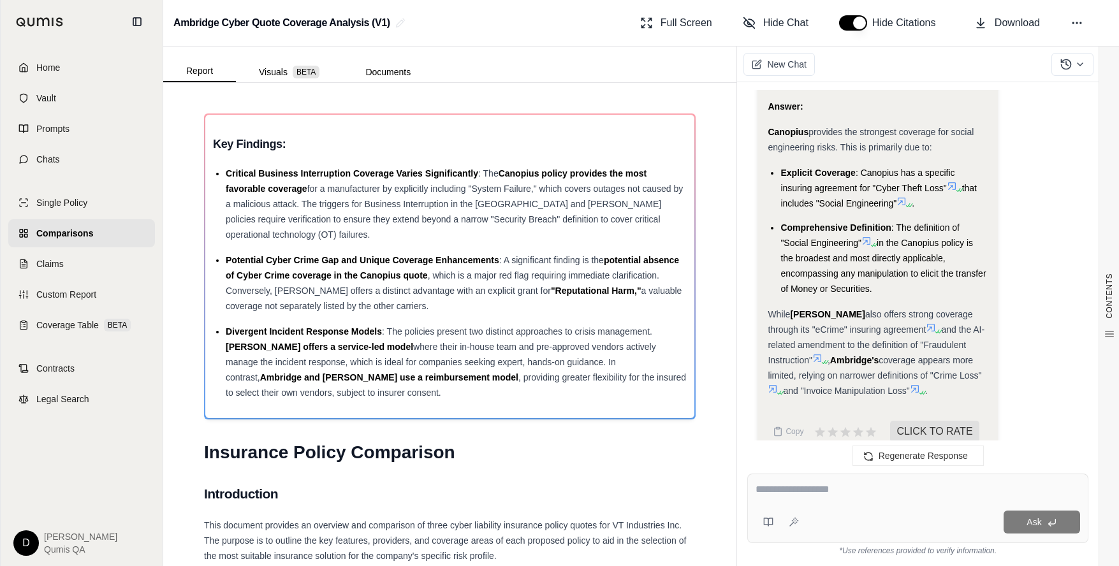
scroll to position [3246, 0]
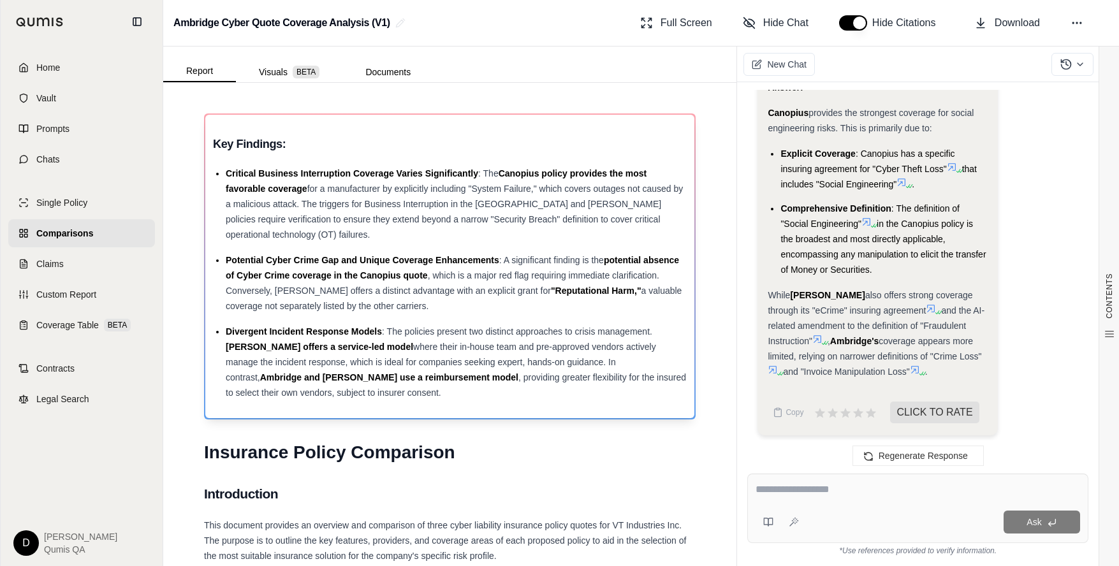
click at [551, 291] on span ""Reputational Harm,"" at bounding box center [596, 291] width 91 height 10
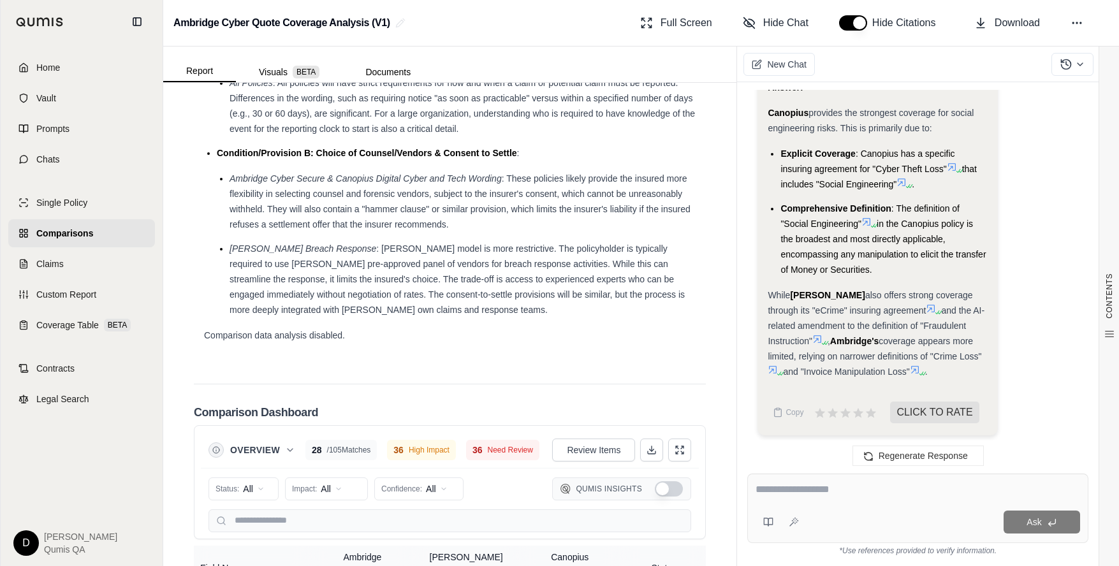
scroll to position [3226, 0]
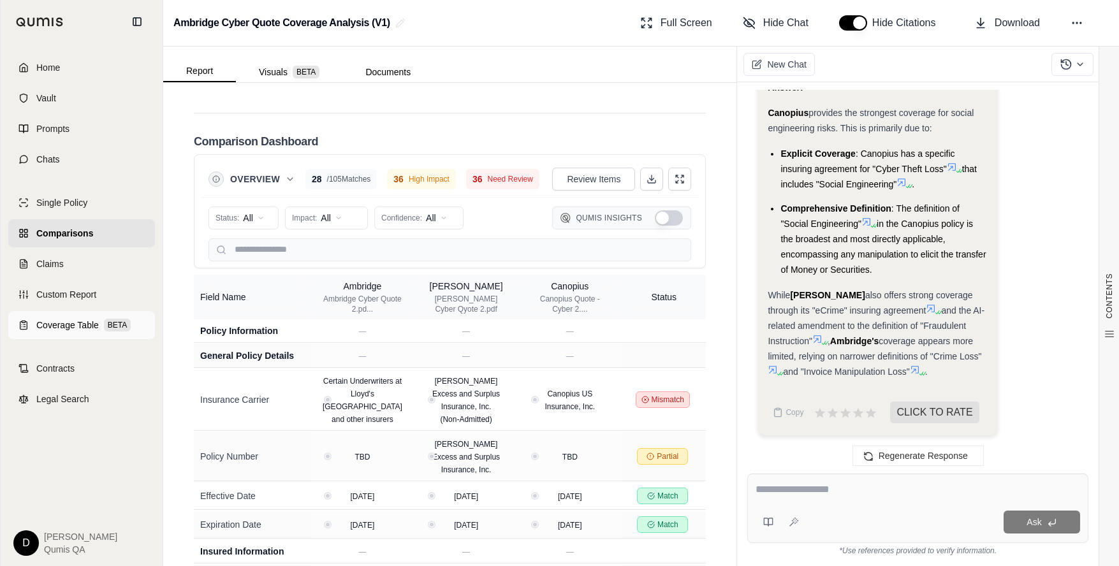
click at [63, 326] on span "Coverage Table" at bounding box center [67, 325] width 62 height 13
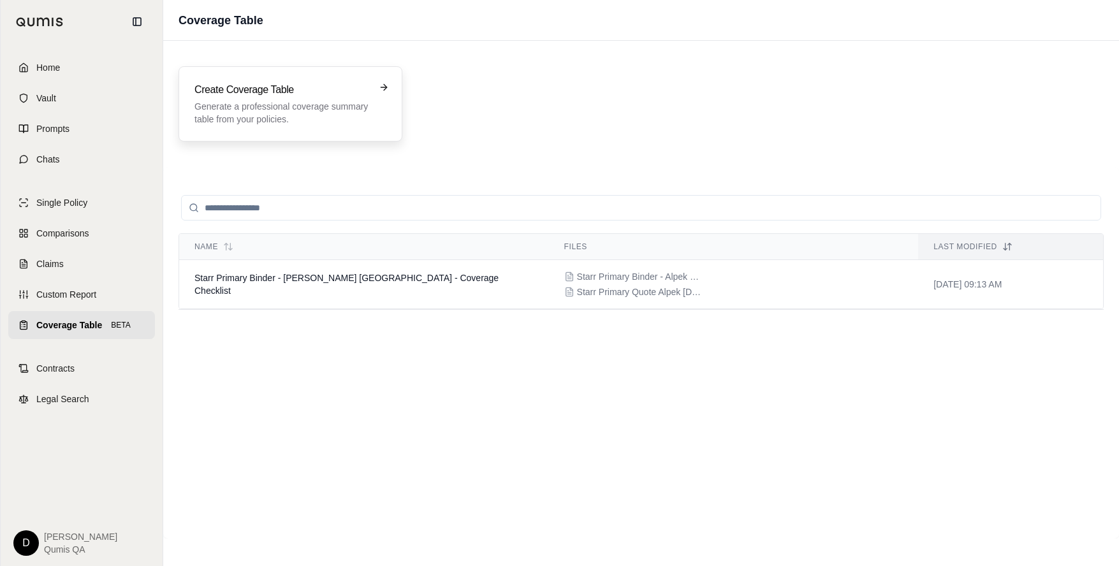
click at [289, 99] on div "Create Coverage Table Generate a professional coverage summary table from your …" at bounding box center [281, 103] width 174 height 43
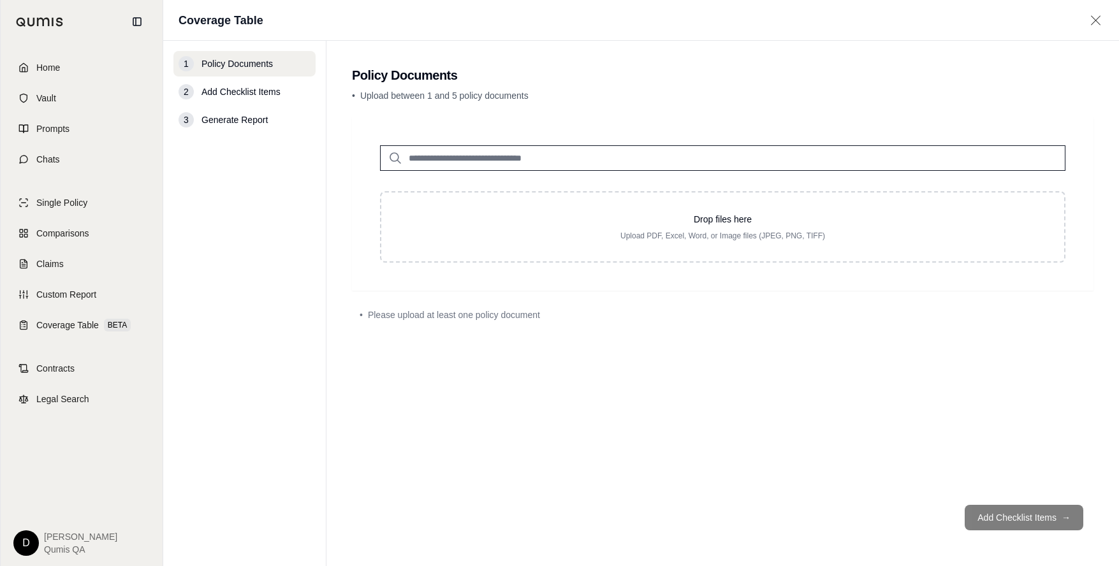
click at [501, 160] on input "search" at bounding box center [722, 157] width 685 height 25
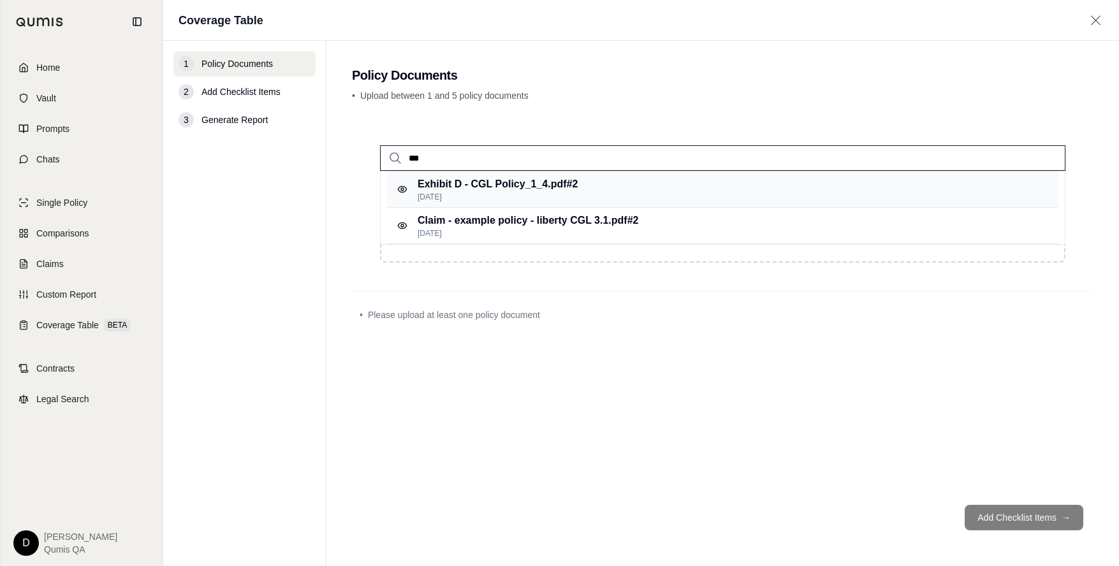
type input "***"
click at [522, 194] on p "Oct 1, 2025" at bounding box center [497, 197] width 160 height 10
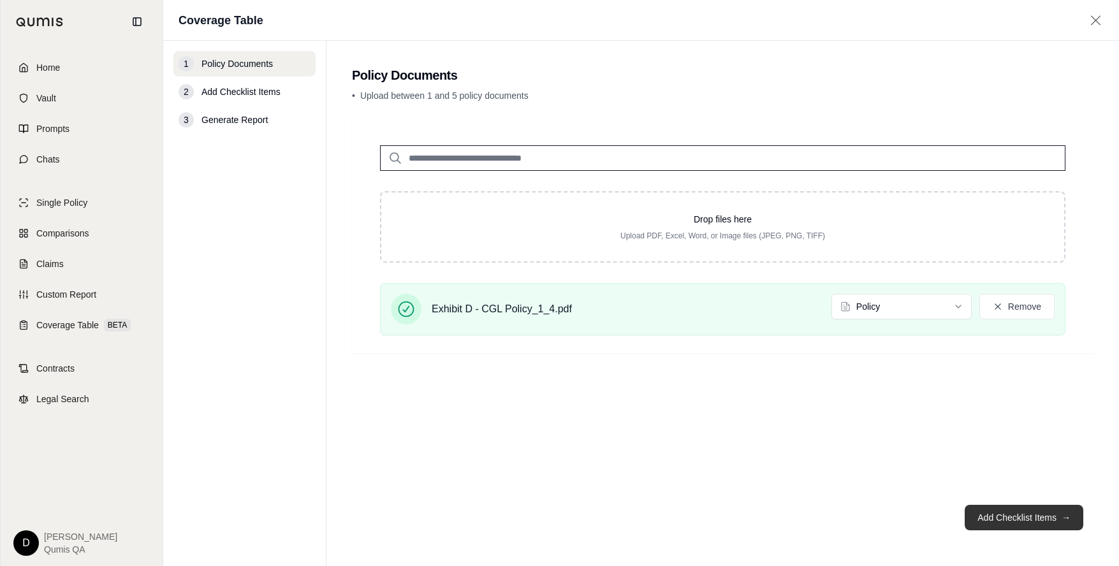
click at [1019, 490] on button "Add Checklist Items →" at bounding box center [1023, 517] width 119 height 25
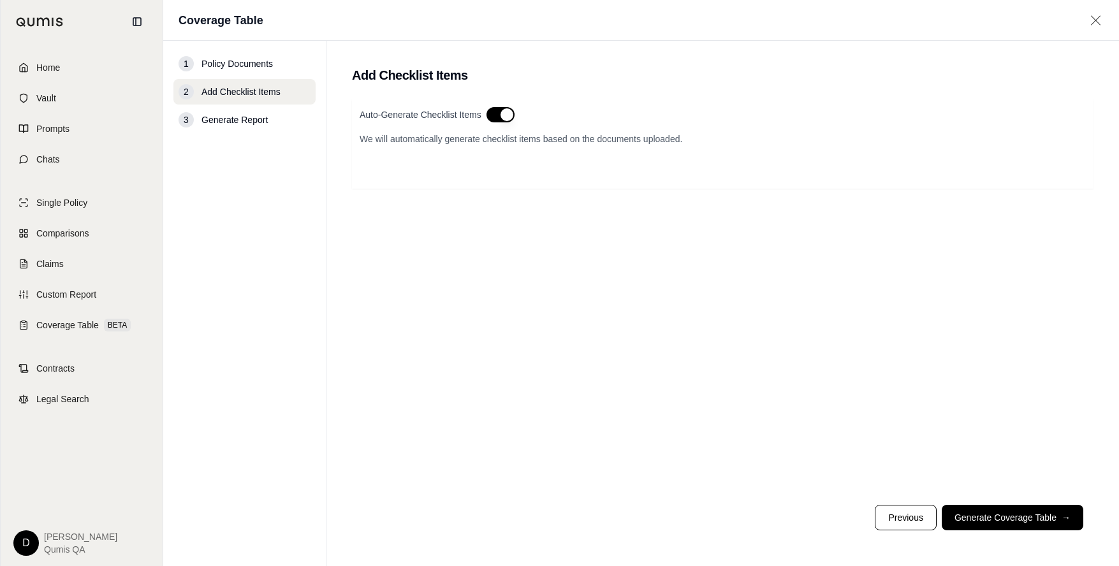
click at [502, 119] on button "button" at bounding box center [500, 114] width 28 height 15
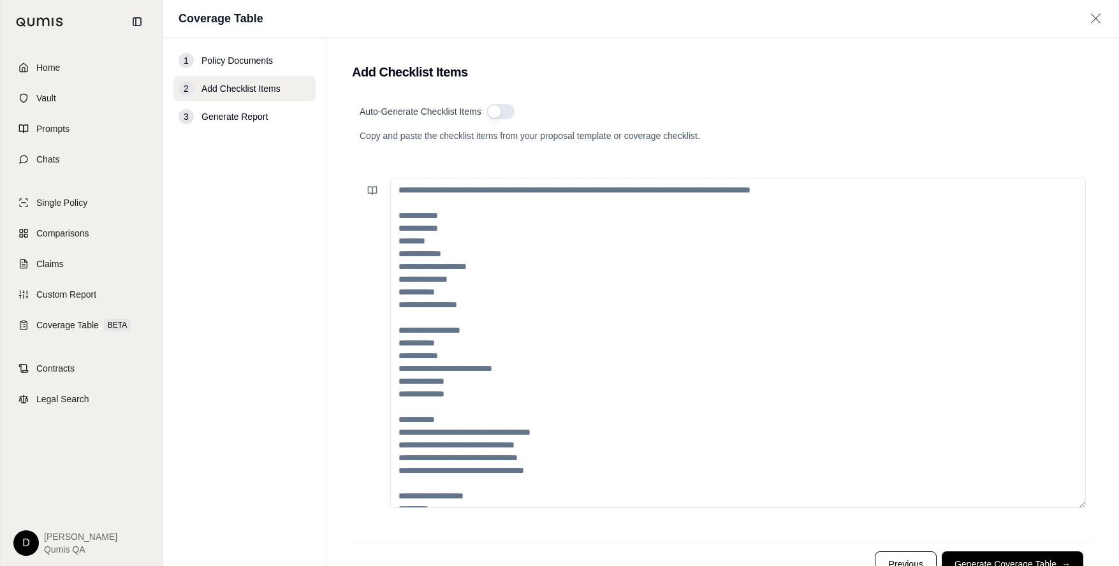
click at [475, 249] on textarea at bounding box center [737, 343] width 695 height 330
click at [372, 190] on icon at bounding box center [372, 190] width 10 height 10
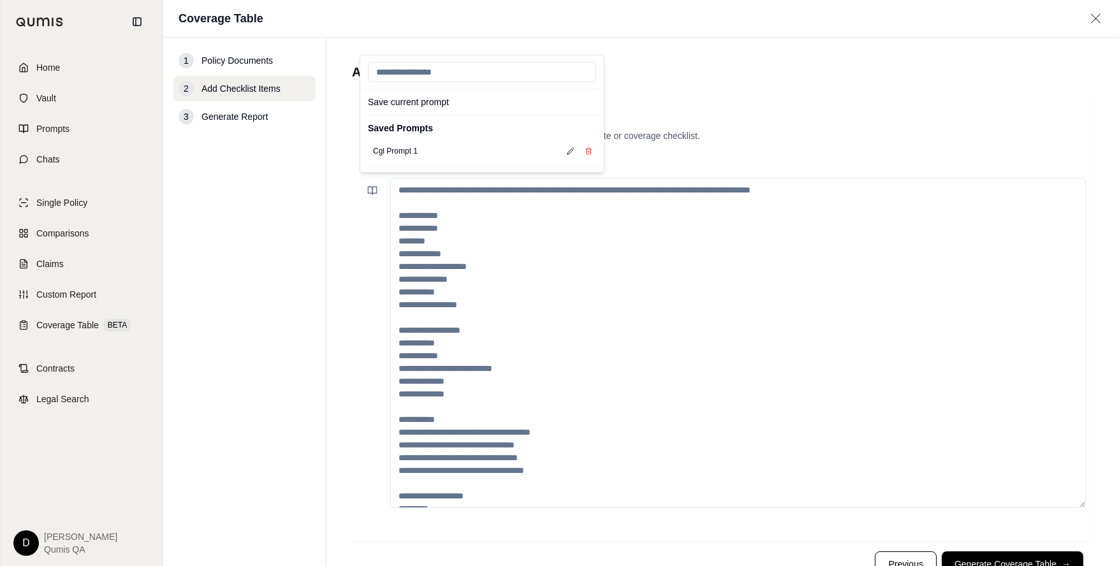
click at [416, 201] on textarea at bounding box center [737, 343] width 695 height 330
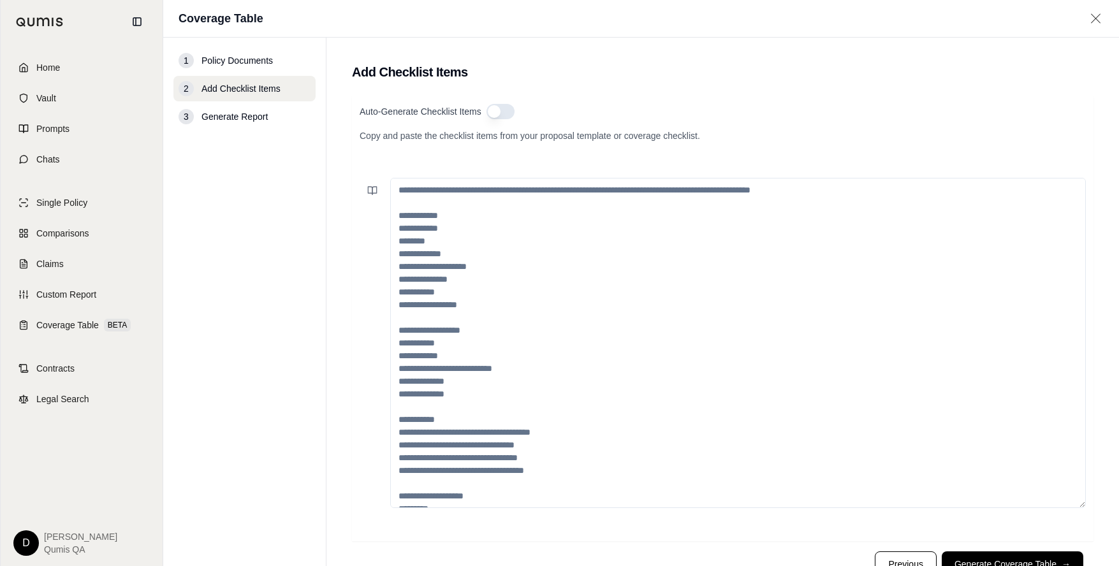
click at [421, 196] on textarea at bounding box center [737, 343] width 695 height 330
click at [378, 188] on button at bounding box center [371, 190] width 25 height 25
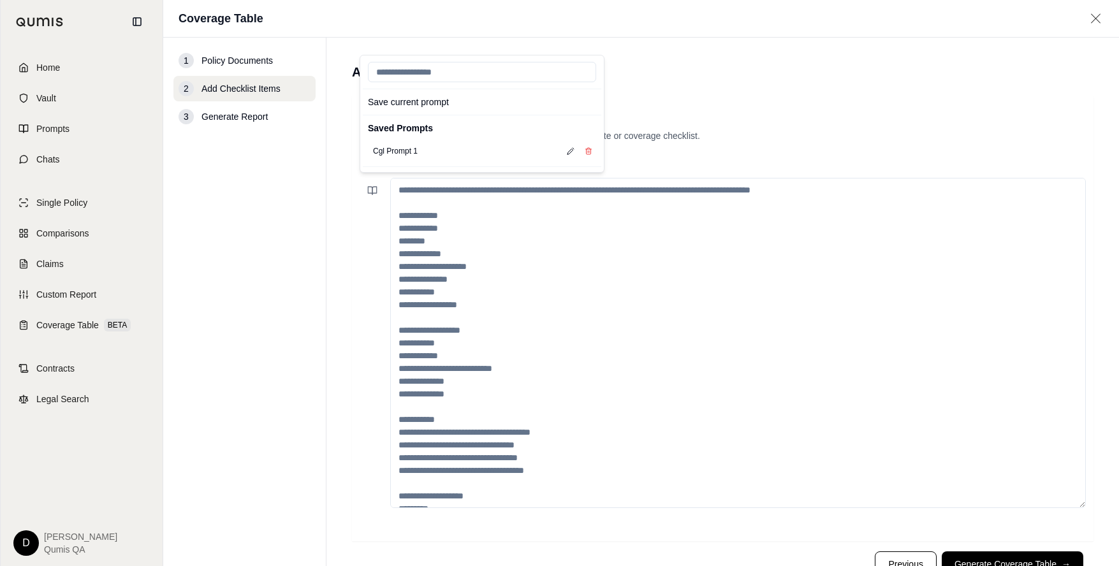
click at [406, 70] on input "search" at bounding box center [482, 72] width 228 height 20
type input "*******"
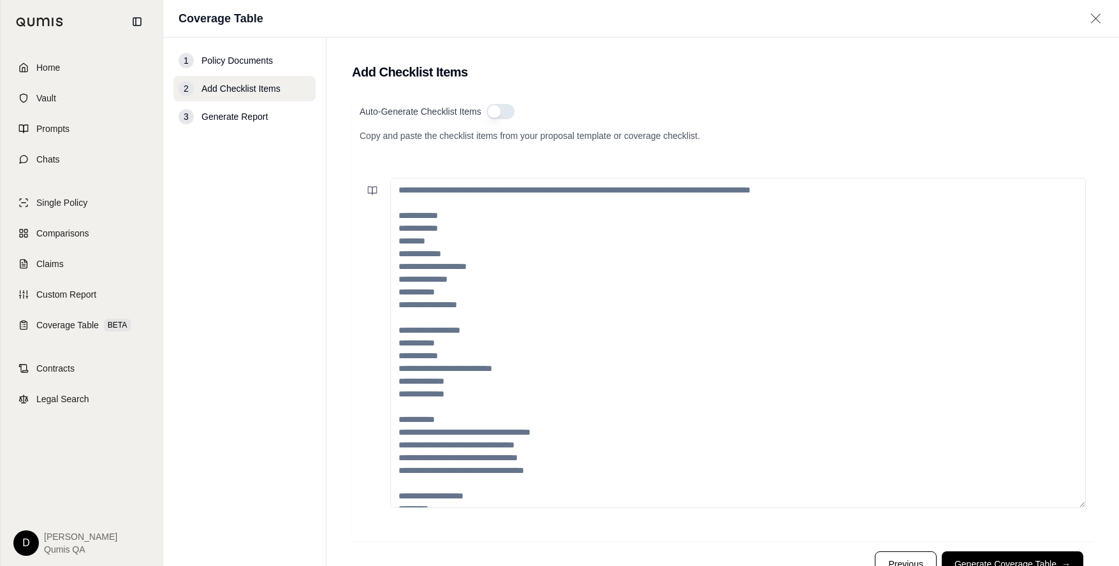
click at [498, 224] on textarea at bounding box center [737, 343] width 695 height 330
click at [74, 251] on link "Claims" at bounding box center [81, 264] width 147 height 28
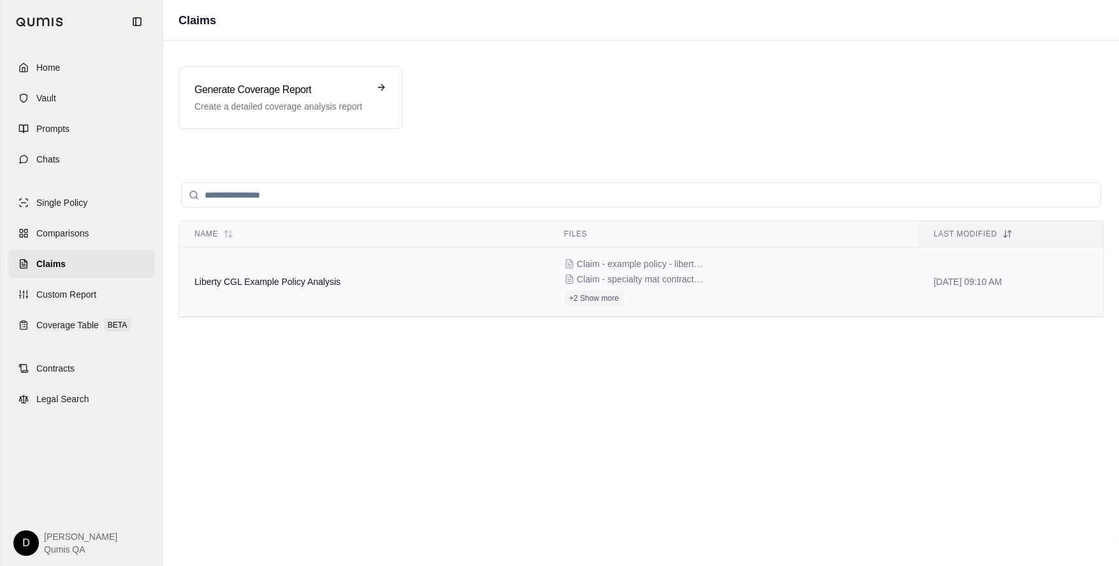
click at [277, 268] on td "Liberty CGL Example Policy Analysis" at bounding box center [364, 281] width 370 height 69
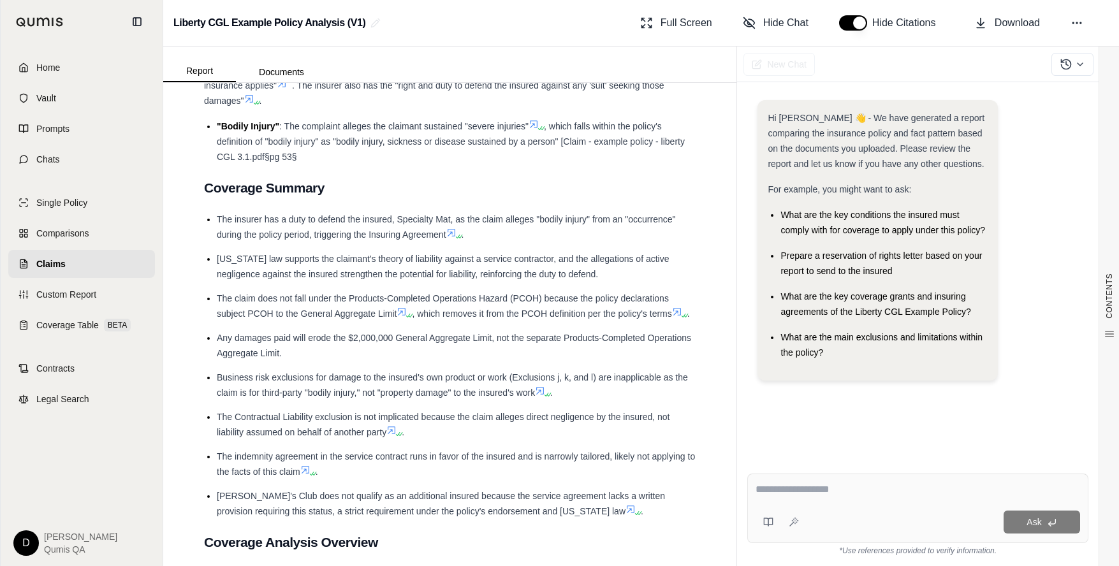
scroll to position [1259, 0]
click at [815, 487] on textarea at bounding box center [917, 489] width 324 height 15
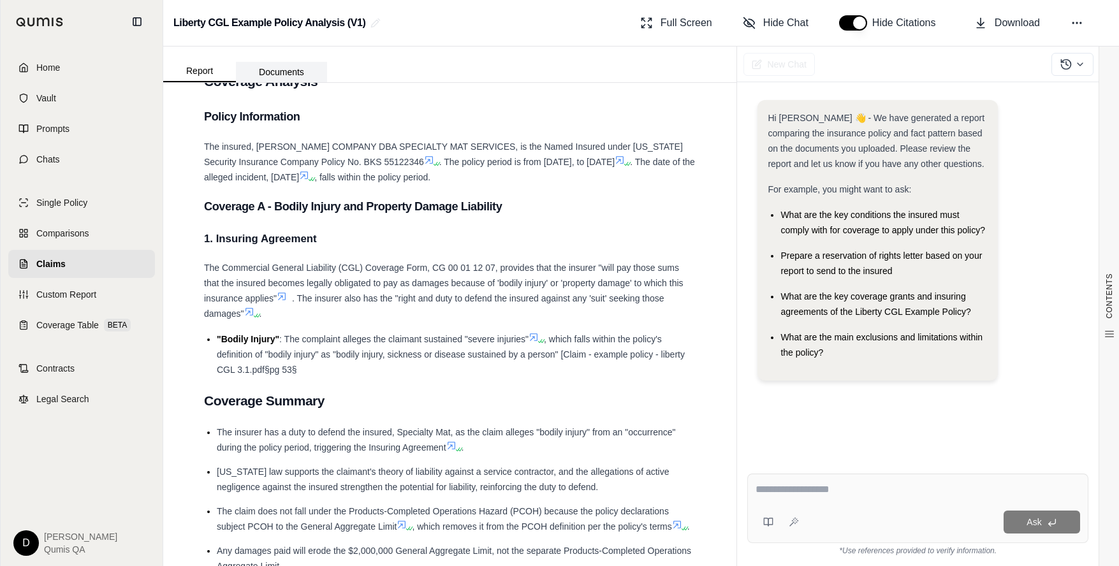
click at [287, 71] on button "Documents" at bounding box center [281, 72] width 91 height 20
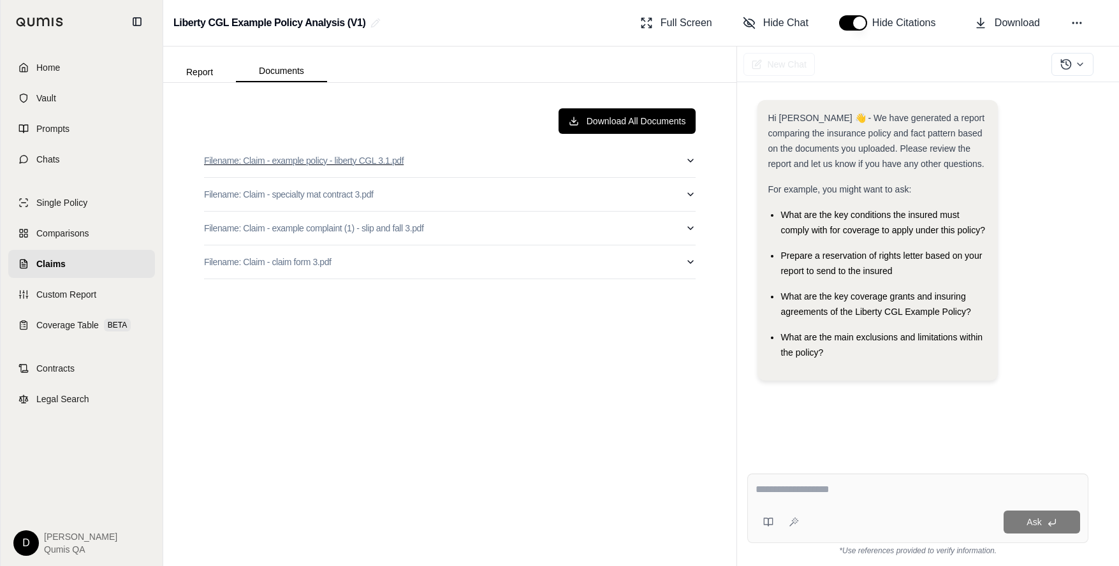
click at [437, 173] on button "Filename: Claim - example policy - liberty CGL 3.1.pdf" at bounding box center [449, 160] width 491 height 33
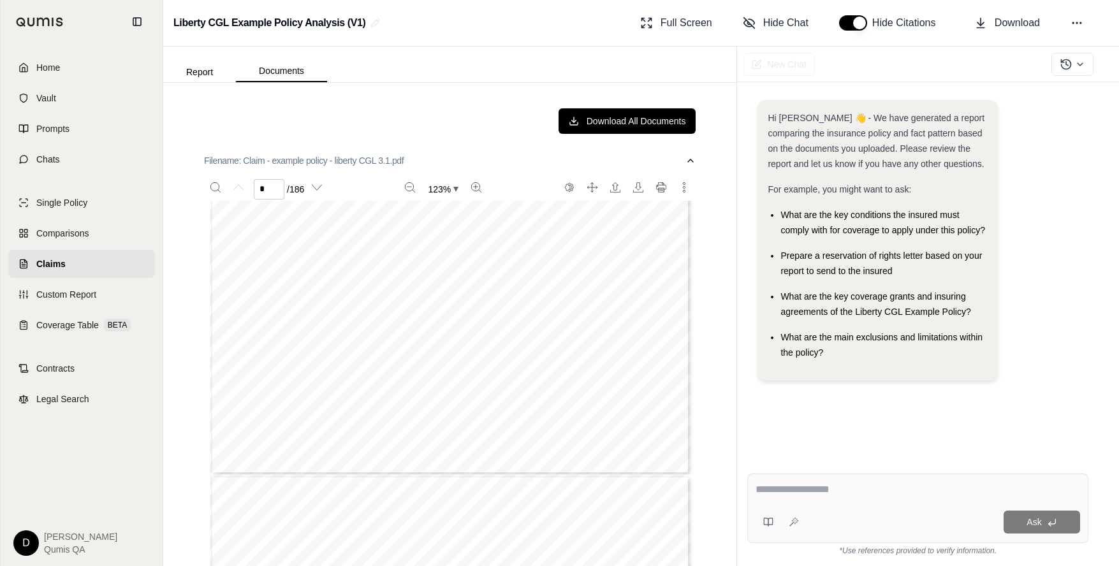
scroll to position [377, 0]
click at [430, 167] on button "Filename: Claim - example policy - liberty CGL 3.1.pdf" at bounding box center [449, 160] width 491 height 33
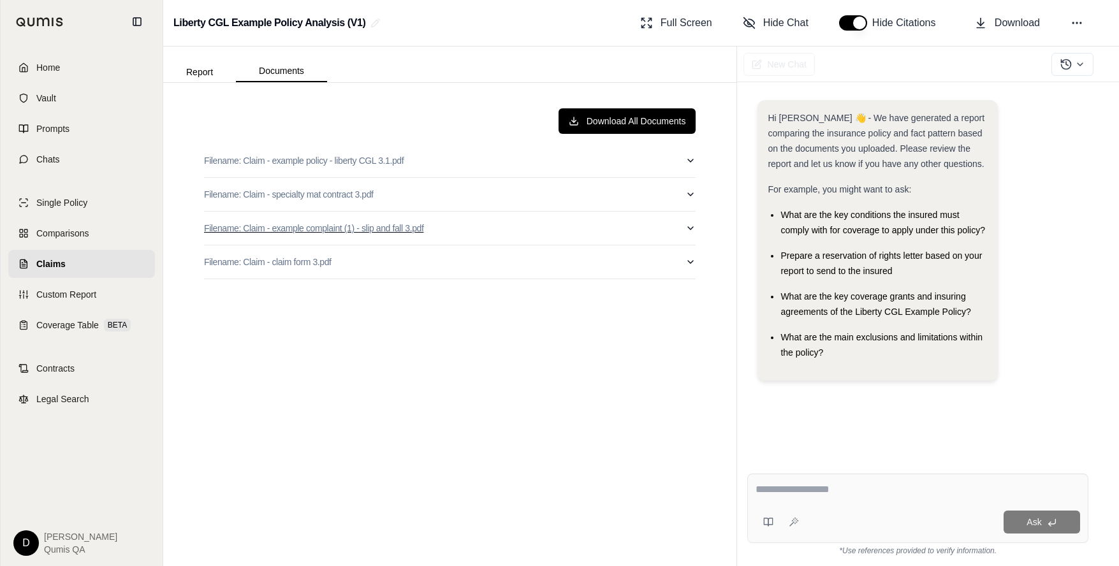
click at [458, 228] on button "Filename: Claim - example complaint (1) - slip and fall 3.pdf" at bounding box center [449, 228] width 491 height 33
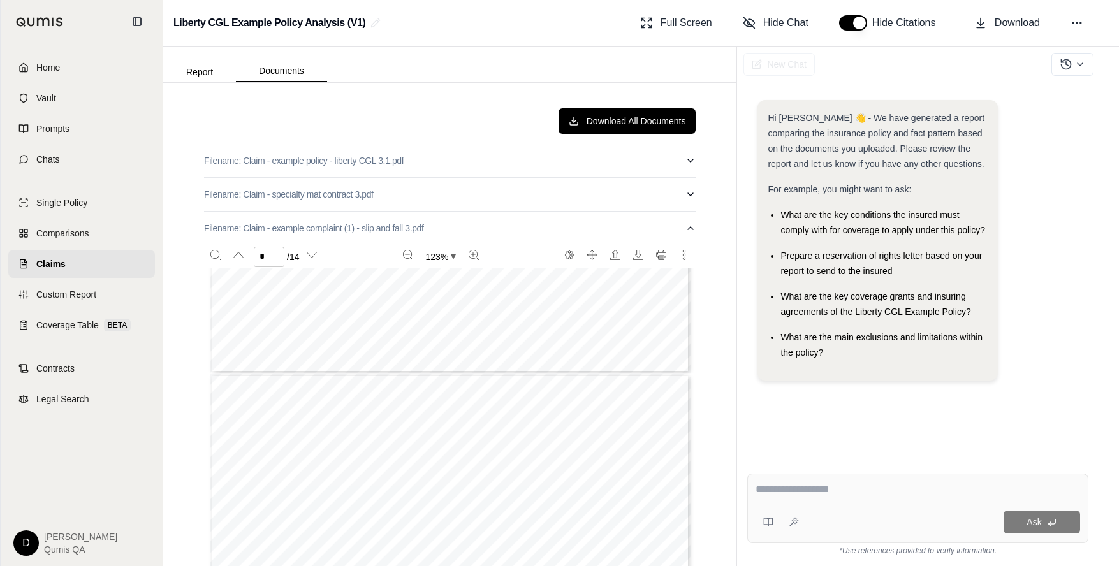
type input "*"
click at [458, 235] on button "Filename: Claim - example complaint (1) - slip and fall 3.pdf" at bounding box center [449, 228] width 491 height 33
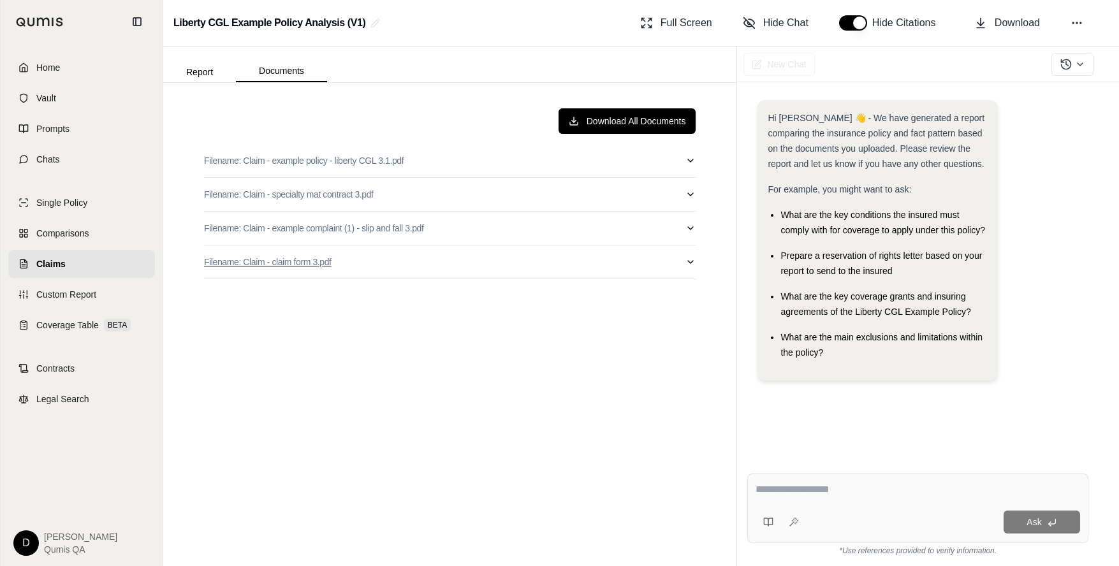
click at [491, 264] on button "Filename: Claim - claim form 3.pdf" at bounding box center [449, 261] width 491 height 33
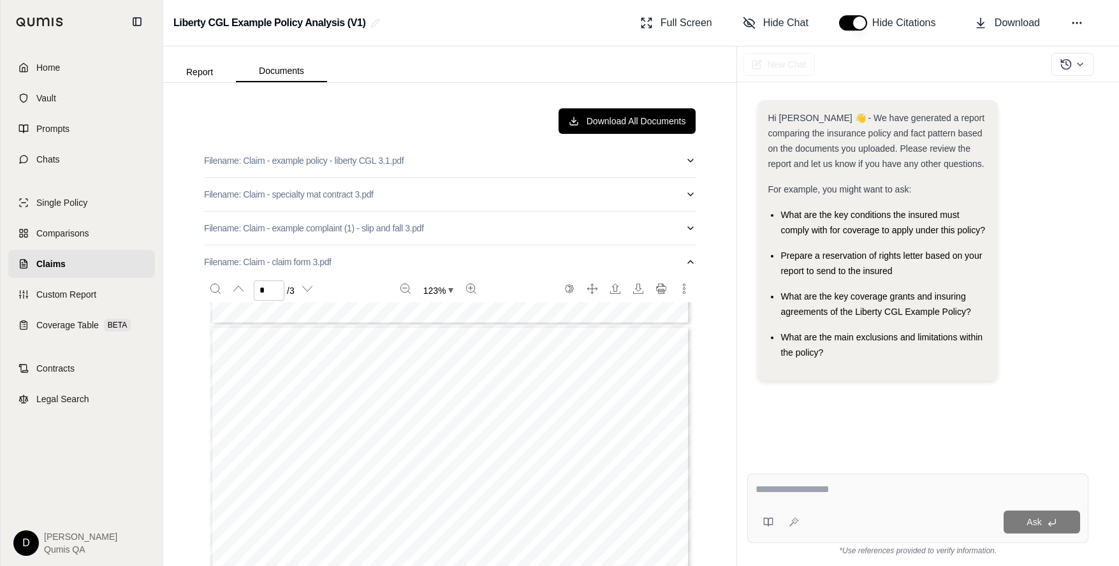
scroll to position [600, 0]
click at [462, 279] on button "Zoom in" at bounding box center [471, 289] width 20 height 20
click at [442, 263] on button "Filename: Claim - claim form 3.pdf" at bounding box center [449, 261] width 491 height 33
type input "*"
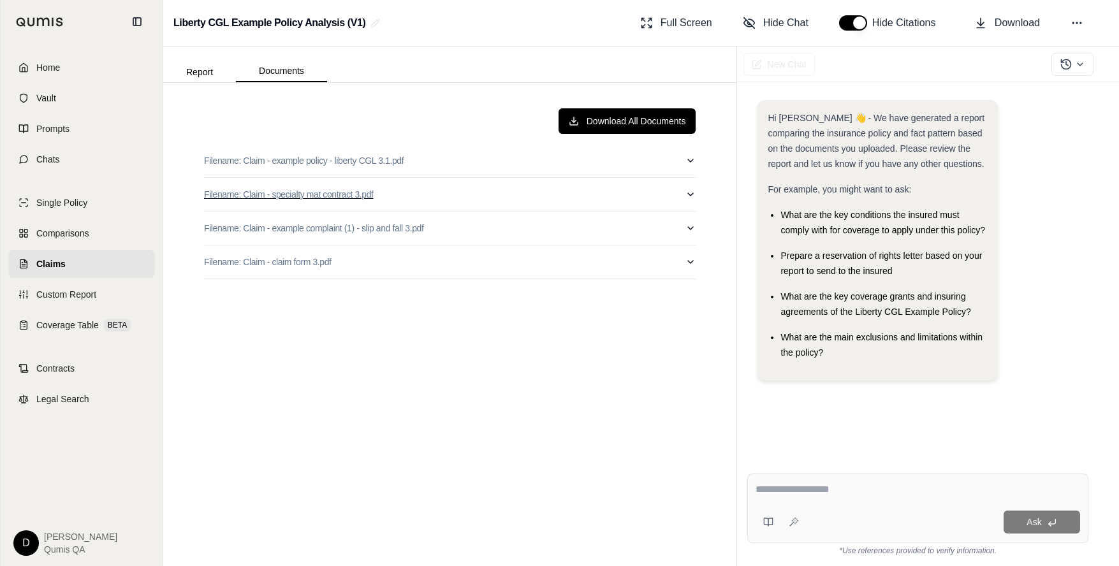
click at [474, 196] on button "Filename: Claim - specialty mat contract 3.pdf" at bounding box center [449, 194] width 491 height 33
click at [497, 192] on button "Filename: Claim - specialty mat contract 3.pdf" at bounding box center [449, 194] width 491 height 33
click at [191, 69] on button "Report" at bounding box center [199, 72] width 73 height 20
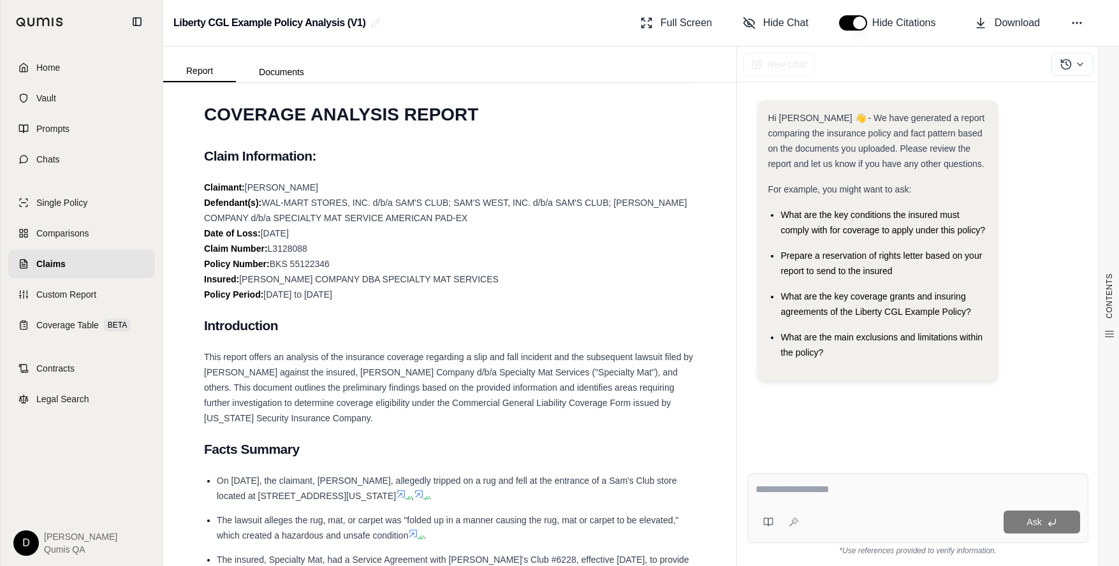
scroll to position [315, 0]
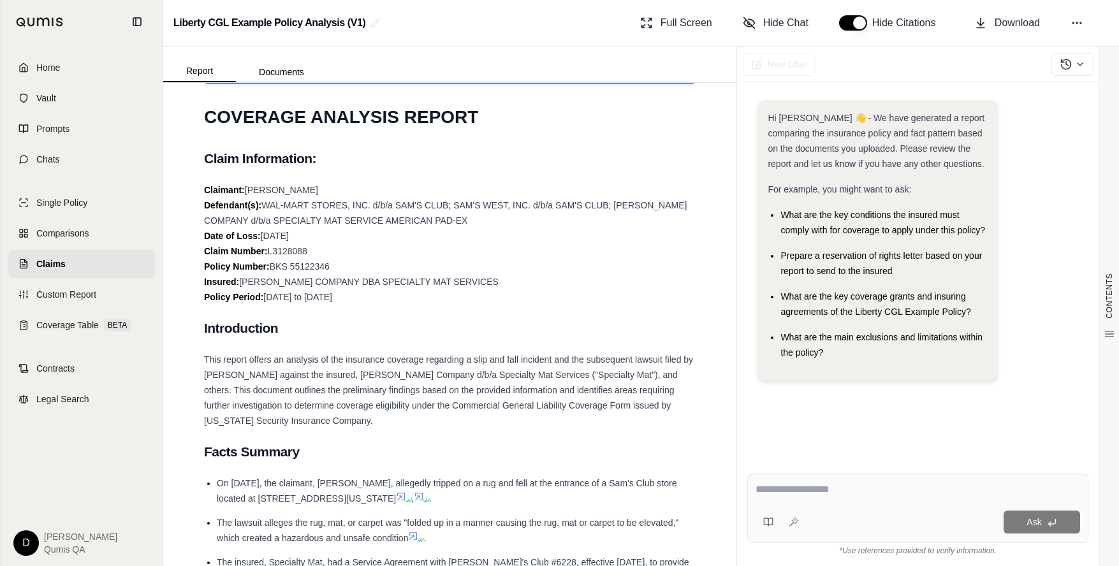
click at [797, 488] on textarea at bounding box center [917, 489] width 324 height 15
click at [825, 490] on textarea at bounding box center [917, 489] width 324 height 15
click at [458, 370] on span "This report offers an analysis of the insurance coverage regarding a slip and f…" at bounding box center [448, 389] width 489 height 71
click at [445, 374] on span "This report offers an analysis of the insurance coverage regarding a slip and f…" at bounding box center [448, 389] width 489 height 71
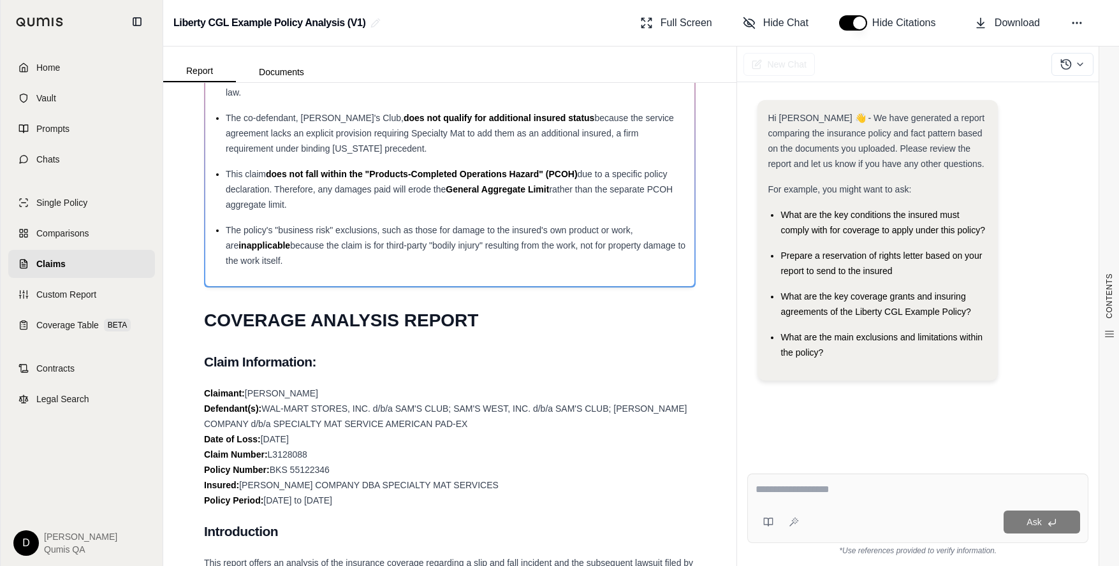
scroll to position [102, 0]
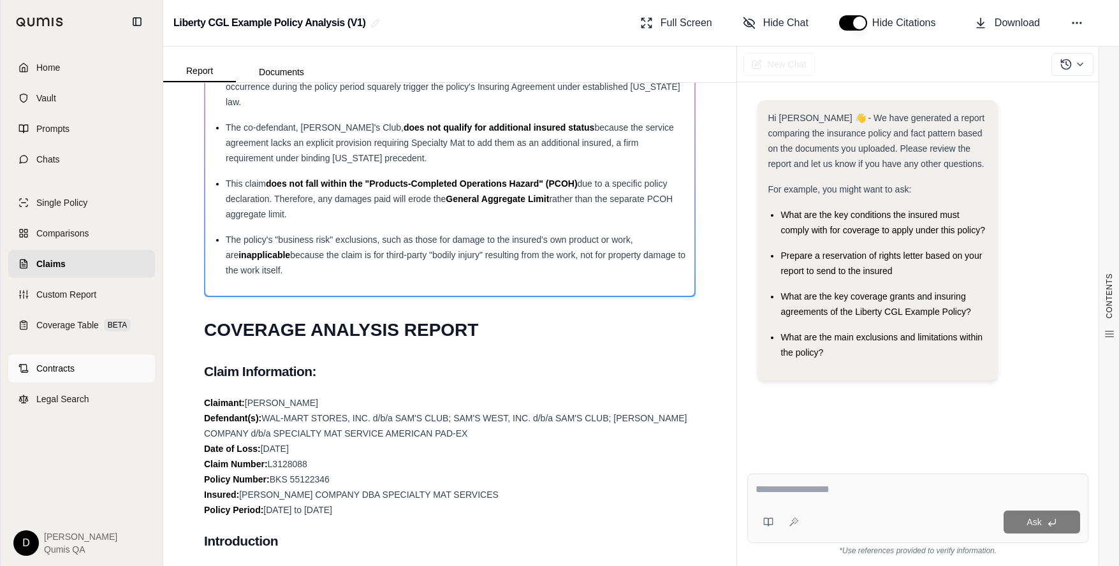
click at [109, 365] on link "Contracts" at bounding box center [81, 368] width 147 height 28
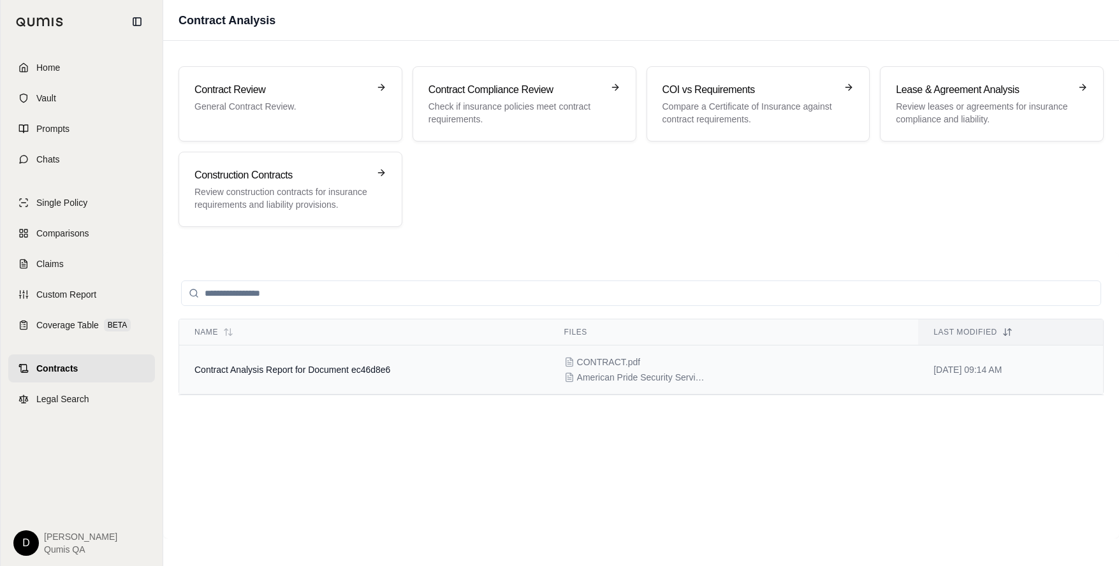
click at [333, 372] on span "Contract Analysis Report for Document ec46d8e6" at bounding box center [292, 370] width 196 height 10
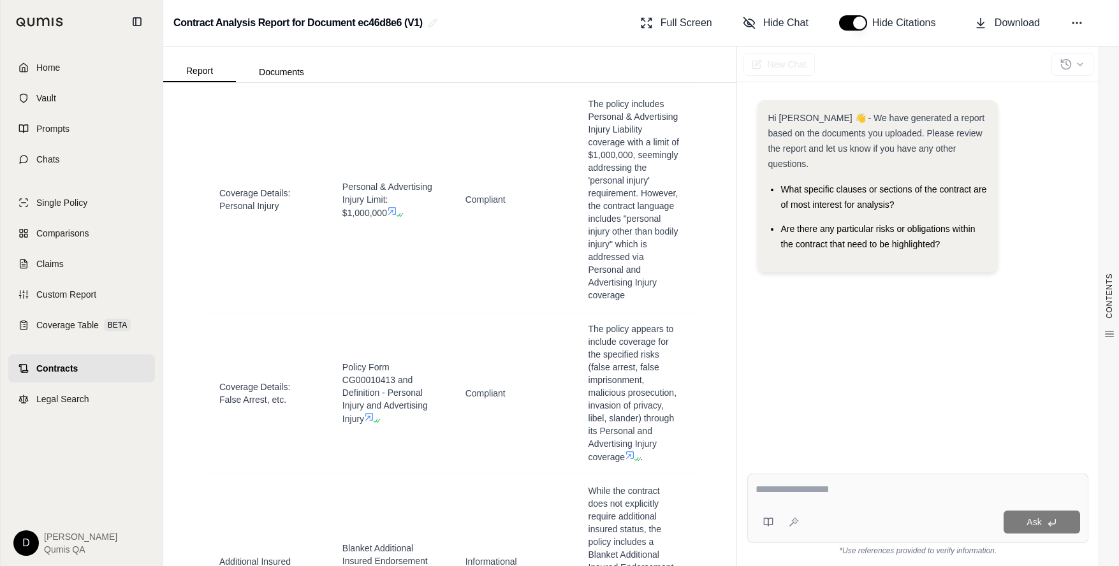
scroll to position [1662, 0]
click at [776, 490] on textarea at bounding box center [917, 489] width 324 height 15
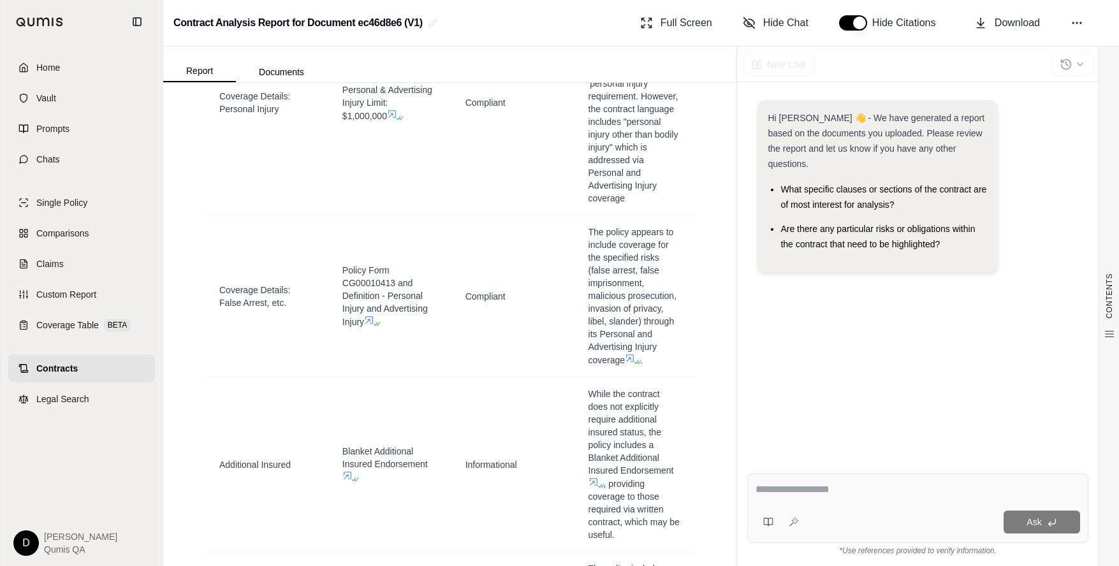
scroll to position [1764, 0]
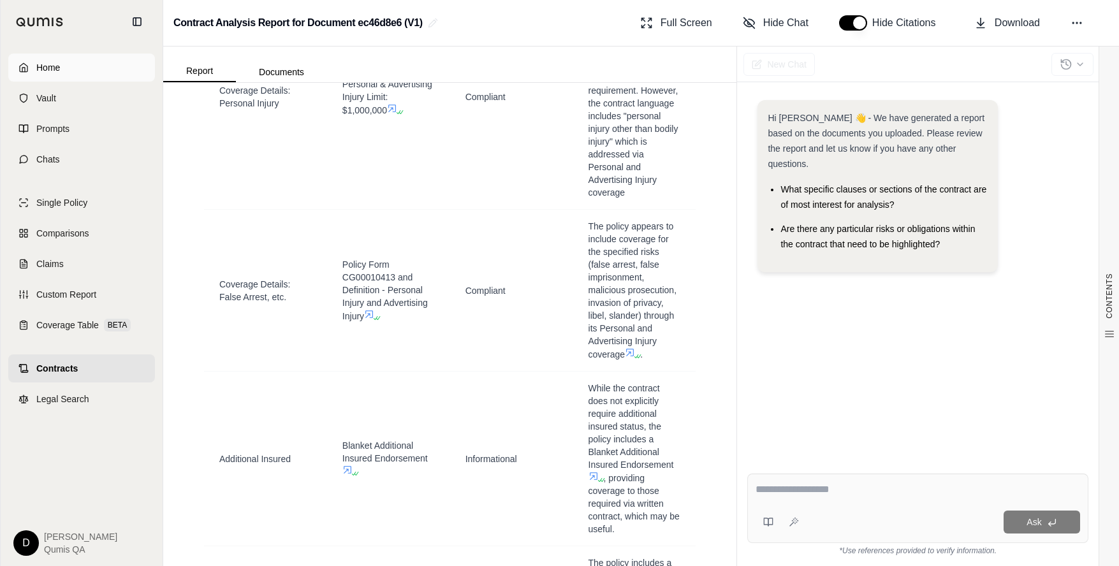
click at [78, 62] on link "Home" at bounding box center [81, 68] width 147 height 28
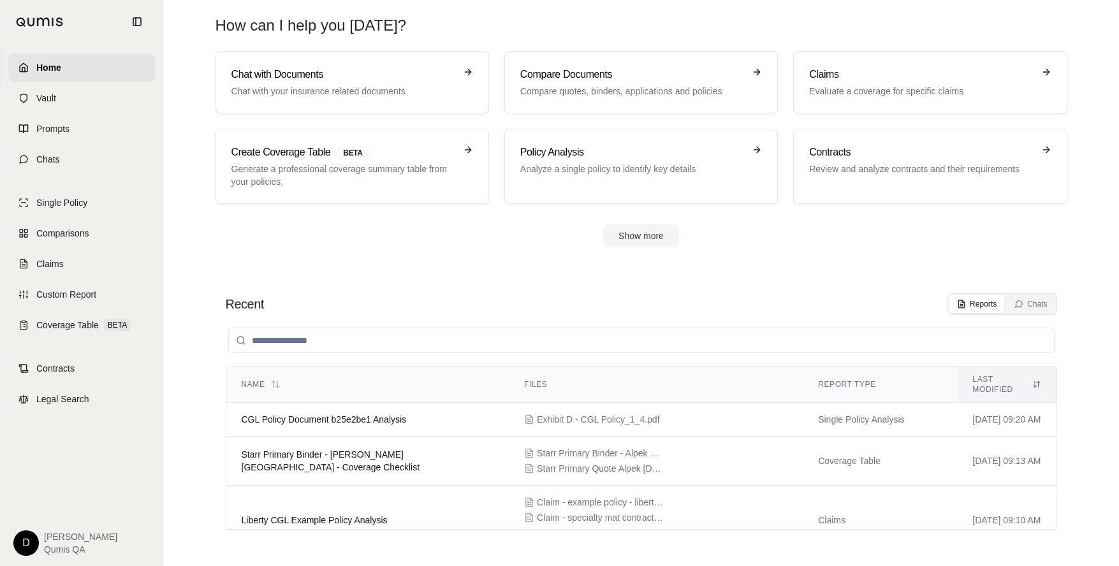
click at [397, 249] on section "Chat with Documents Chat with your insurance related documents Compare Document…" at bounding box center [640, 159] width 945 height 217
click at [658, 298] on div "Recent Reports Chats" at bounding box center [641, 304] width 831 height 22
click at [642, 299] on div "Recent Reports Chats" at bounding box center [641, 304] width 831 height 22
click at [648, 319] on div at bounding box center [641, 340] width 831 height 51
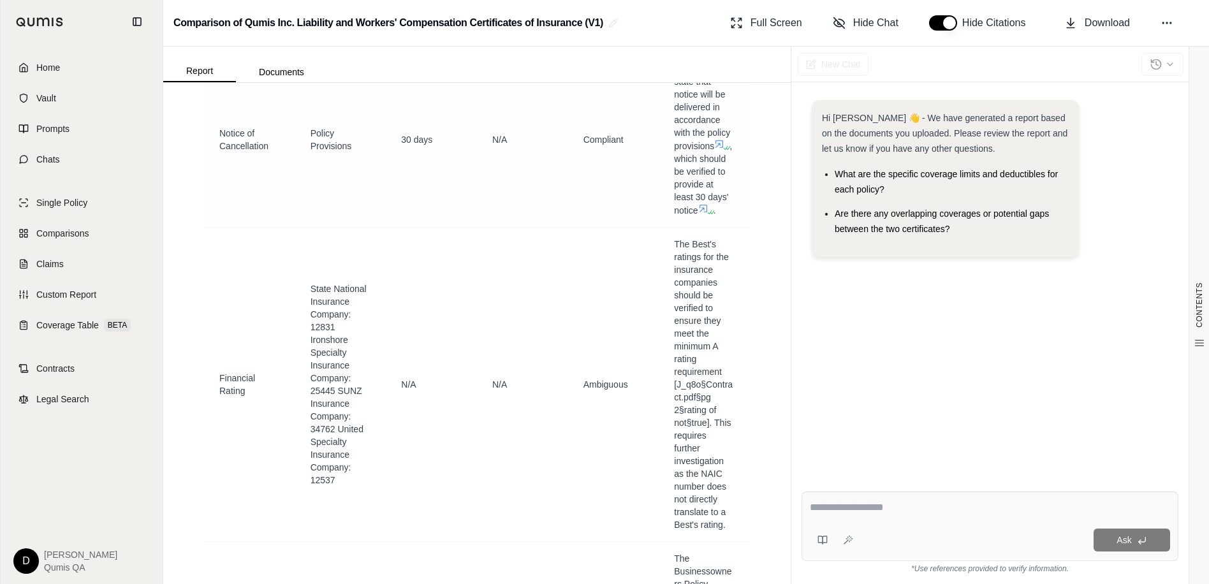
scroll to position [3219, 0]
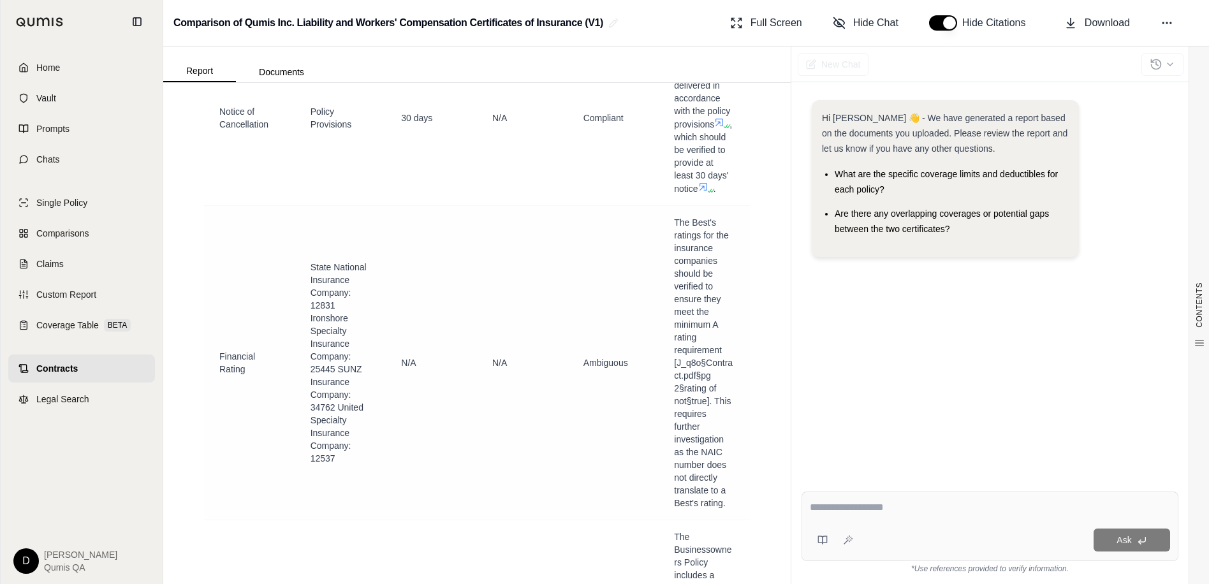
click at [600, 368] on span "Ambiguous" at bounding box center [605, 363] width 45 height 10
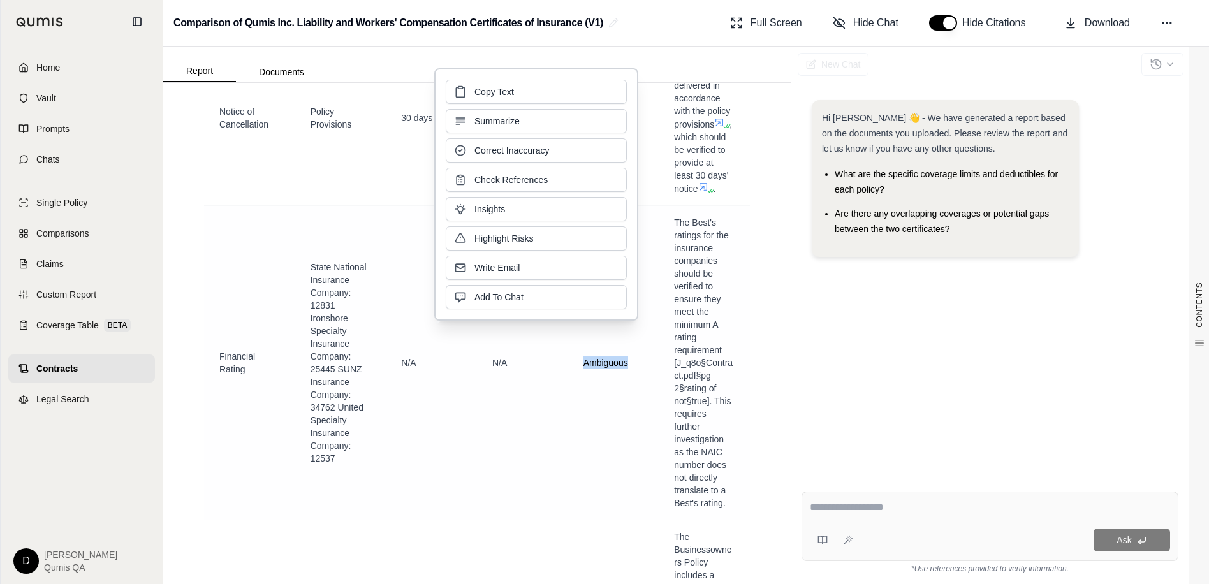
click at [572, 386] on td "Ambiguous" at bounding box center [613, 363] width 91 height 314
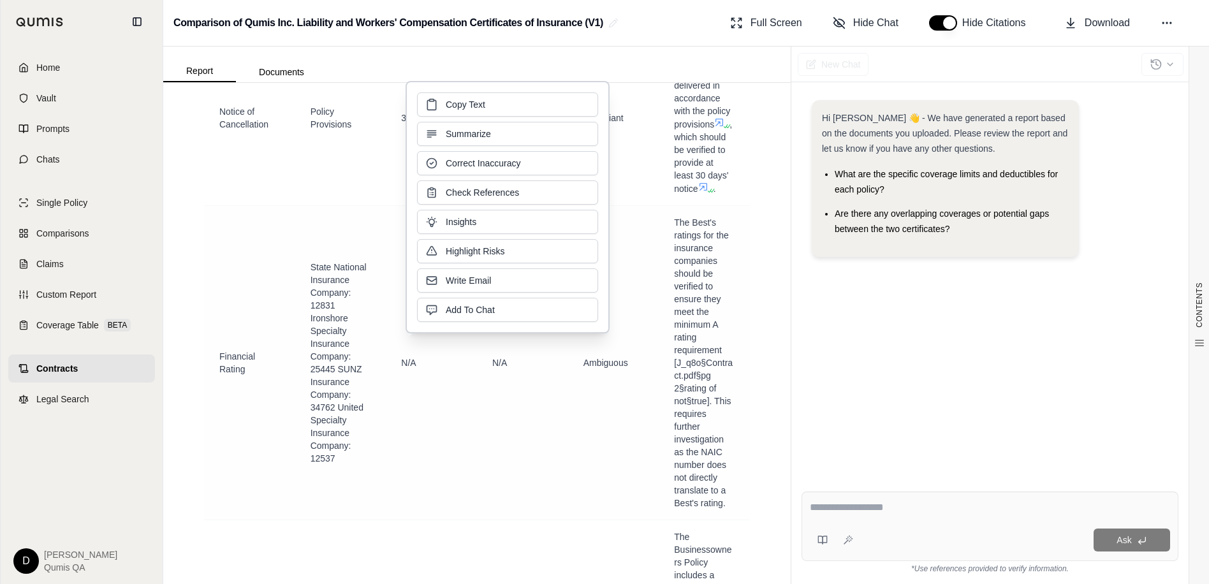
click at [600, 369] on span "Ambiguous" at bounding box center [605, 362] width 45 height 13
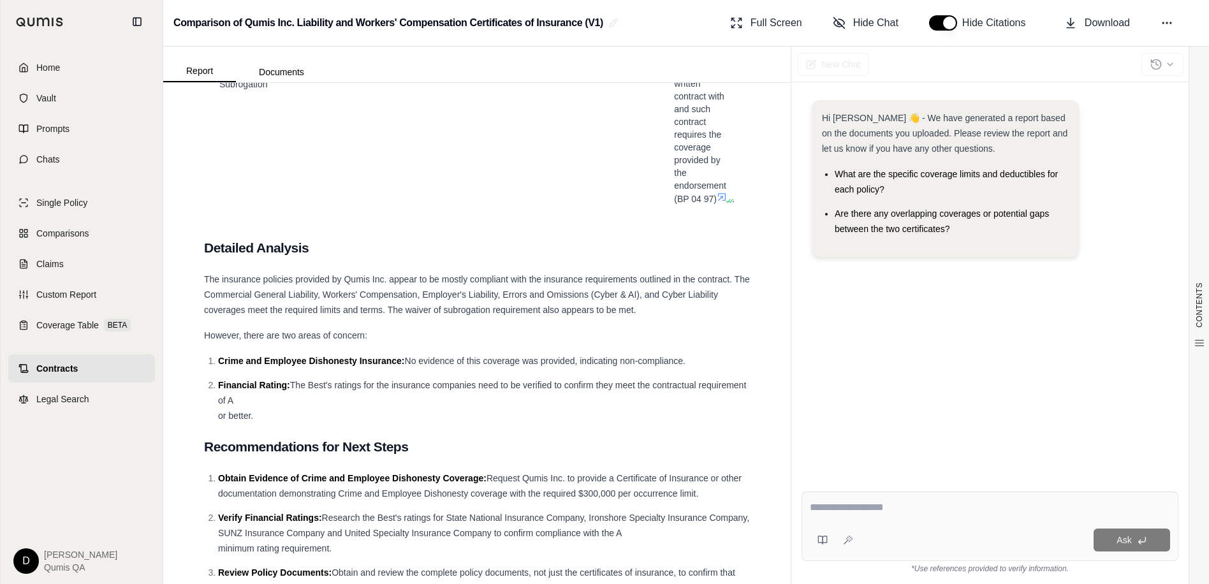
scroll to position [3816, 0]
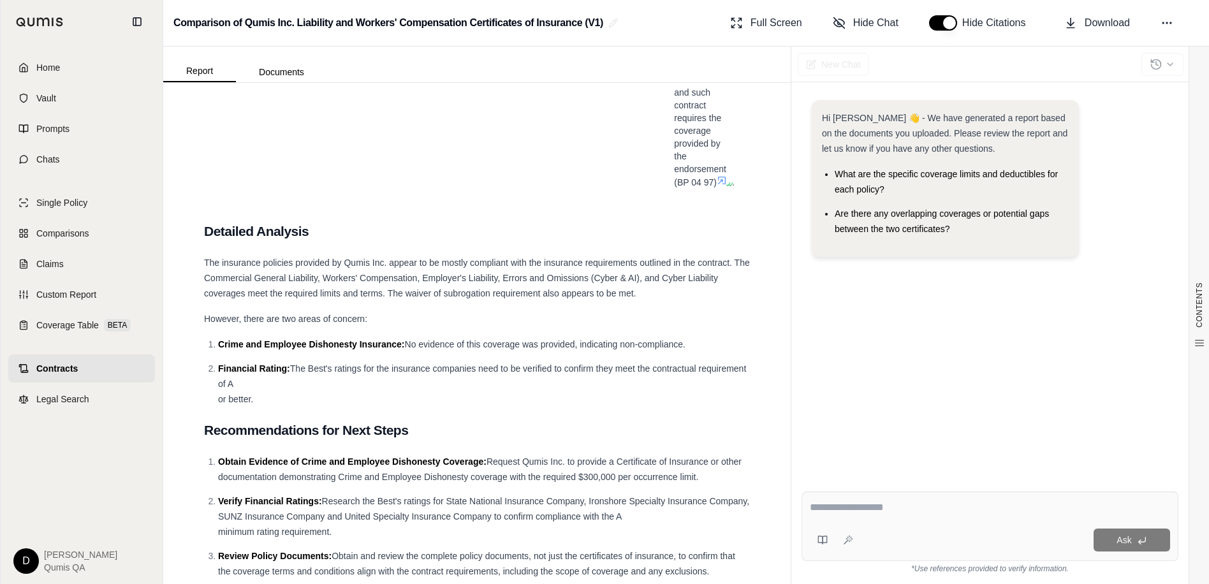
click at [330, 389] on span "The Best's ratings for the insurance companies need to be verified to confirm t…" at bounding box center [482, 375] width 528 height 25
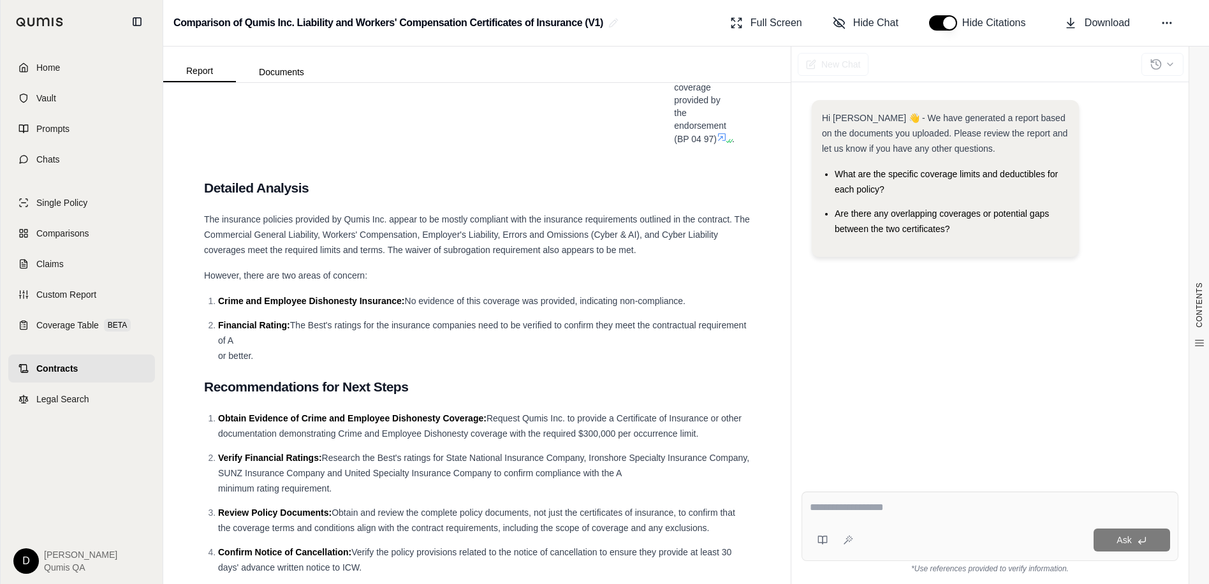
scroll to position [3912, 0]
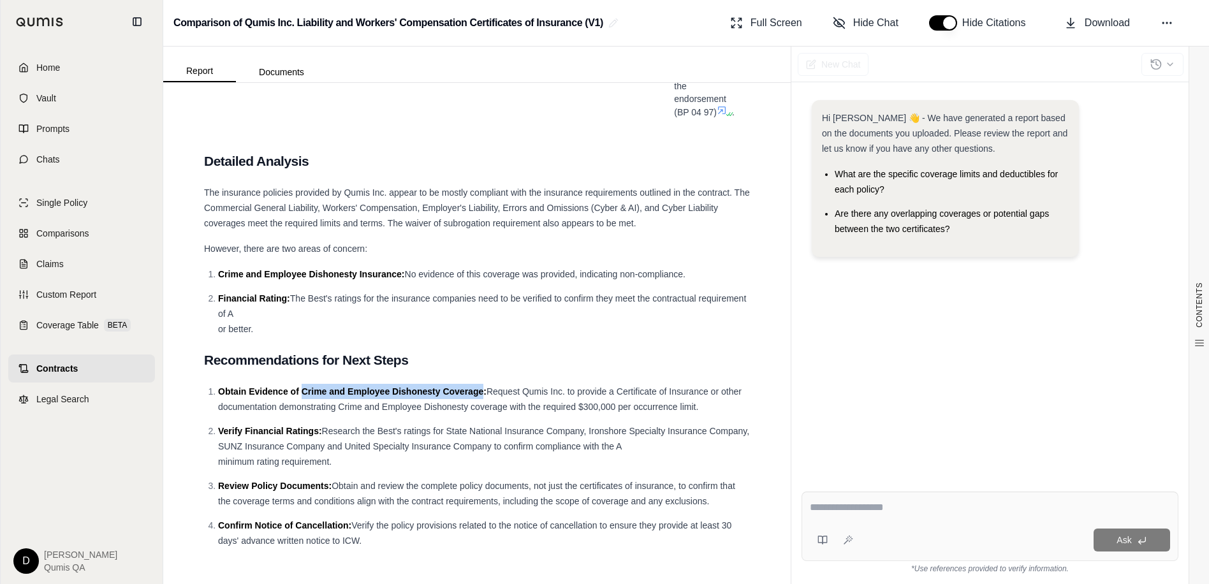
drag, startPoint x: 302, startPoint y: 393, endPoint x: 483, endPoint y: 392, distance: 181.0
click at [483, 392] on span "Obtain Evidence of Crime and Employee Dishonesty Coverage:" at bounding box center [352, 391] width 268 height 10
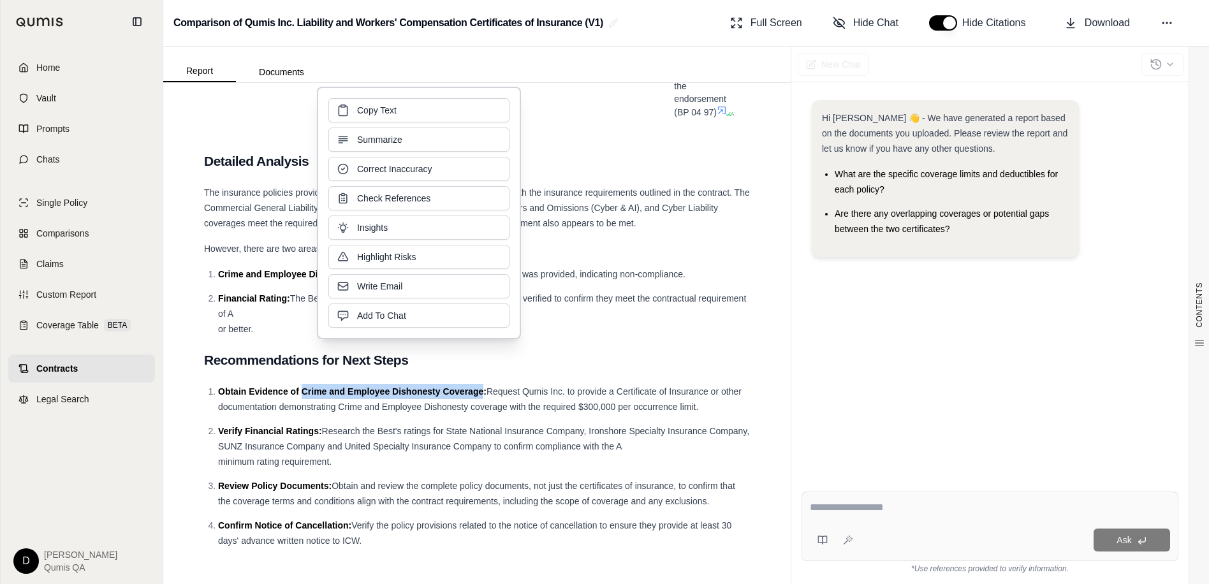
copy span "Crime and Employee Dishonesty Coverage"
click at [546, 398] on li "Obtain Evidence of Crime and Employee Dishonesty Coverage: Request Qumis Inc. t…" at bounding box center [484, 399] width 532 height 31
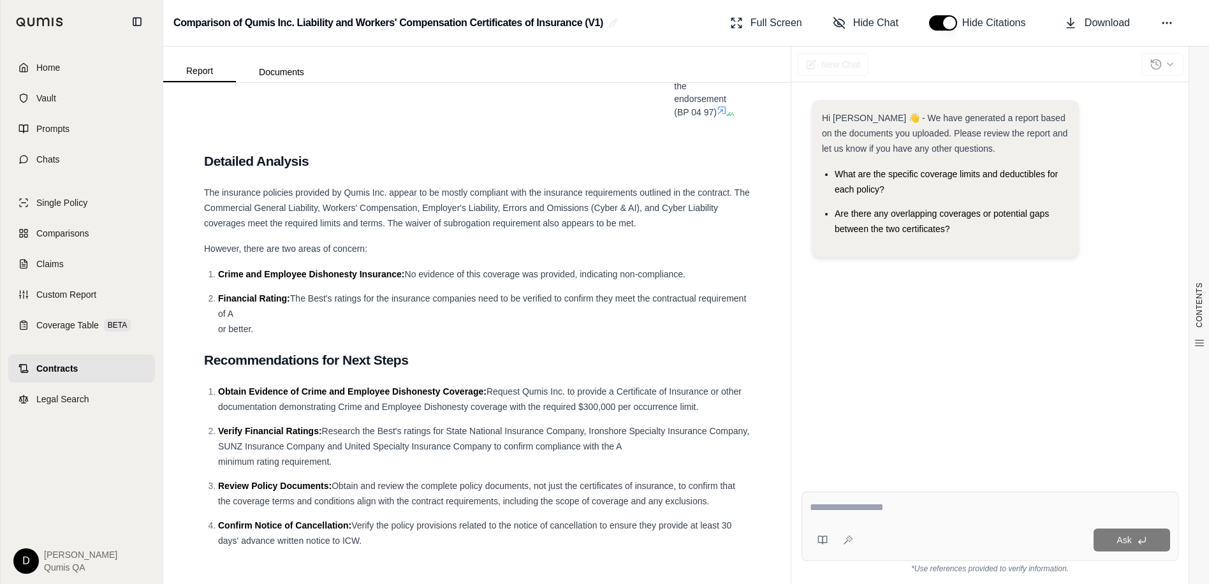
click at [533, 207] on span "The insurance policies provided by Qumis Inc. appear to be mostly compliant wit…" at bounding box center [477, 207] width 546 height 41
click at [513, 205] on span "The insurance policies provided by Qumis Inc. appear to be mostly compliant wit…" at bounding box center [477, 207] width 546 height 41
click at [486, 298] on span "The Best's ratings for the insurance companies need to be verified to confirm t…" at bounding box center [482, 305] width 528 height 25
drag, startPoint x: 265, startPoint y: 330, endPoint x: 204, endPoint y: 197, distance: 146.3
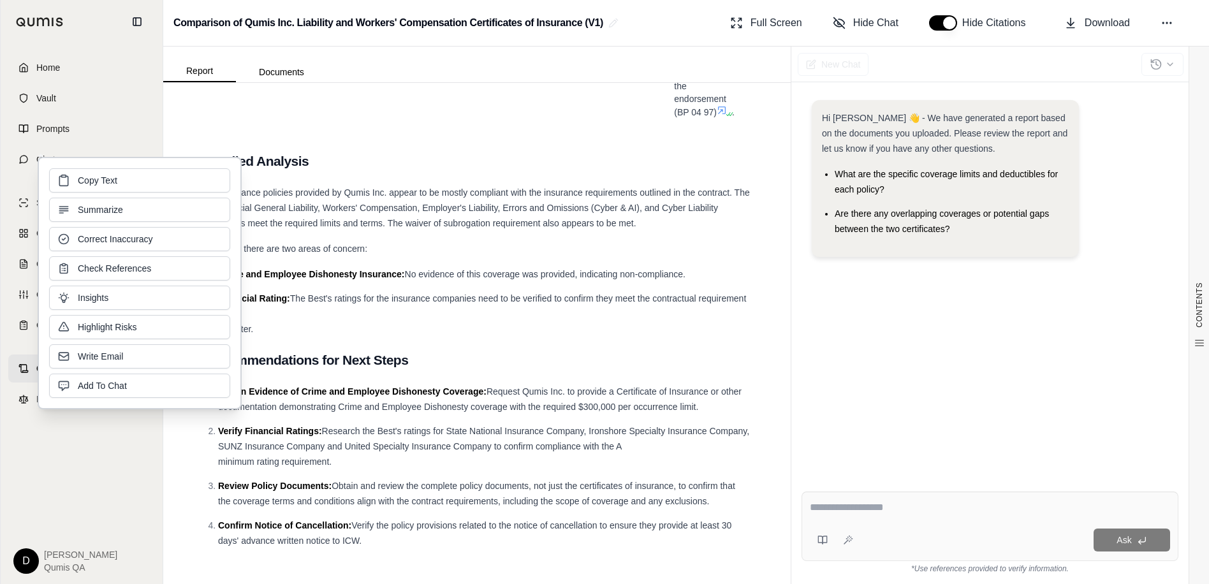
click at [322, 218] on span "The insurance policies provided by Qumis Inc. appear to be mostly compliant wit…" at bounding box center [477, 207] width 546 height 41
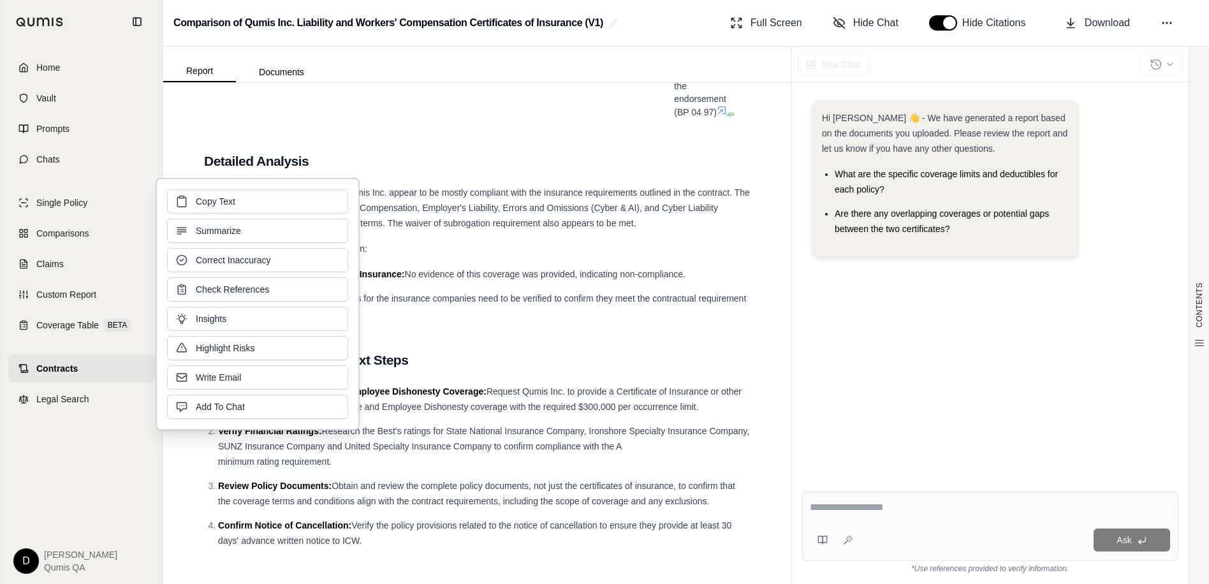
click at [444, 219] on span "The insurance policies provided by Qumis Inc. appear to be mostly compliant wit…" at bounding box center [477, 207] width 546 height 41
